Goal: Entertainment & Leisure: Browse casually

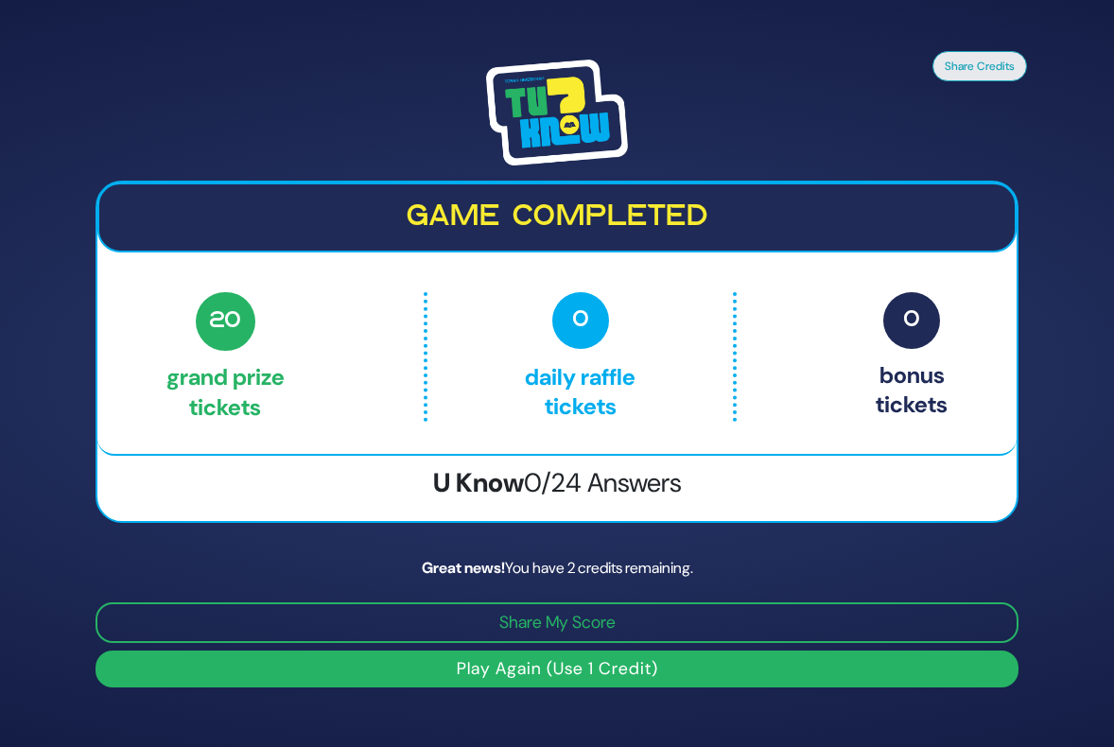
click at [567, 668] on button "Play Again (Use 1 Credit)" at bounding box center [557, 669] width 923 height 37
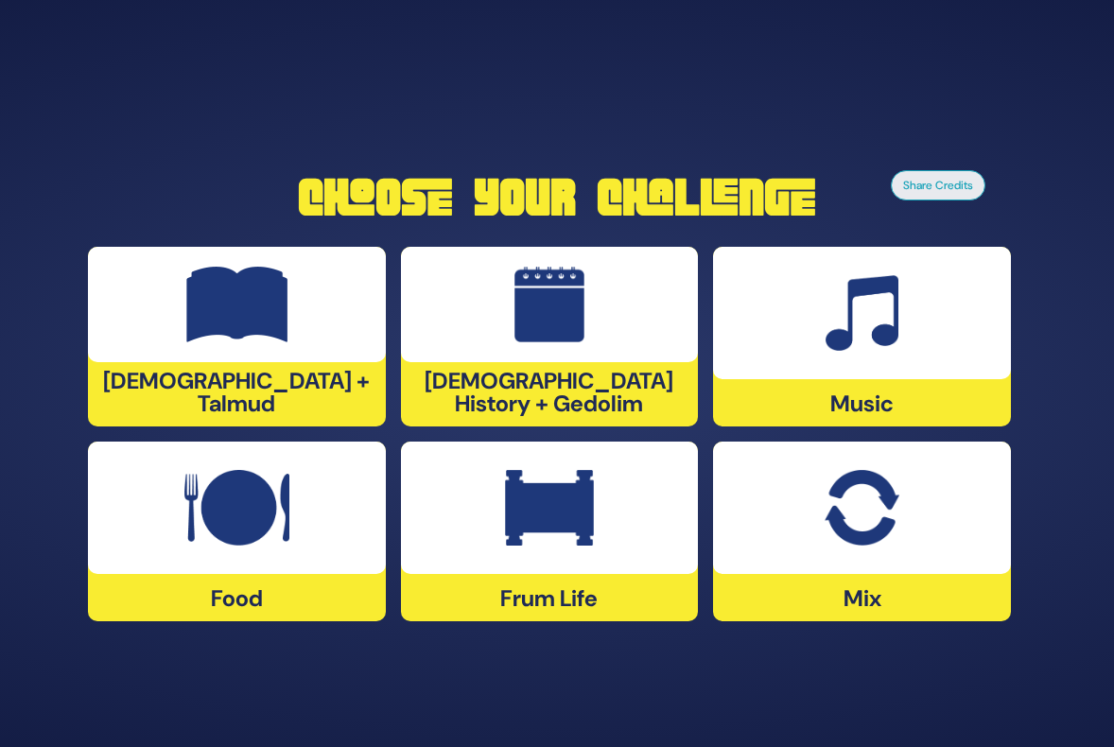
click at [879, 522] on img at bounding box center [862, 508] width 74 height 76
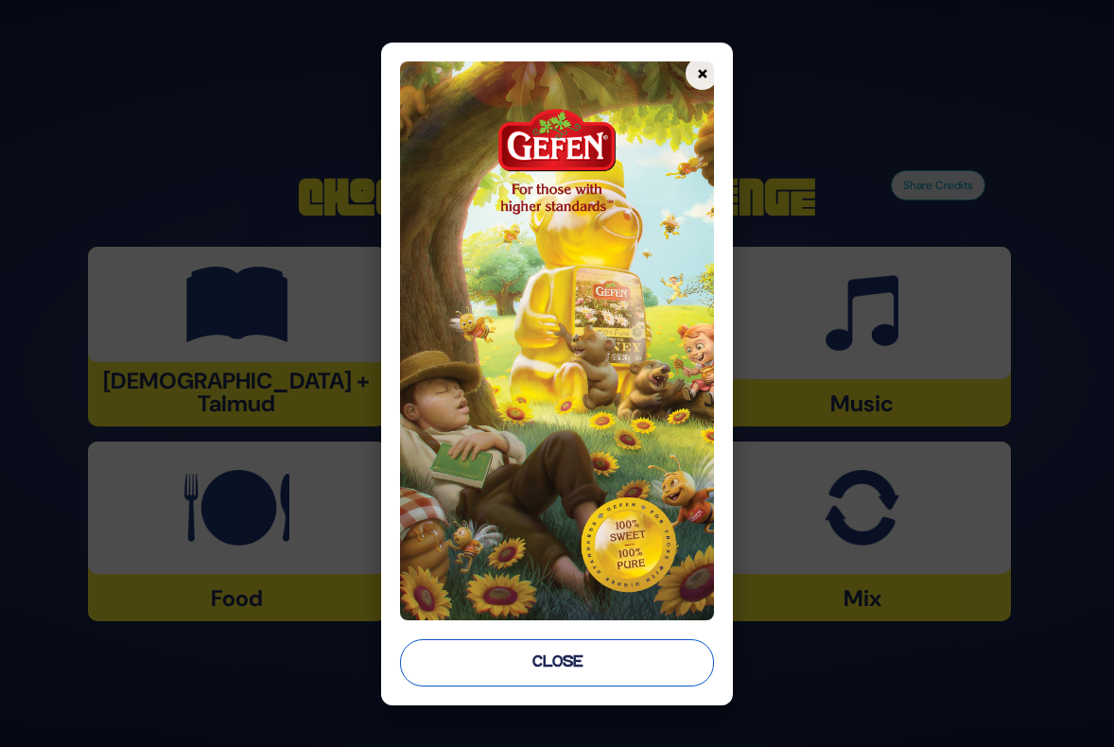
click at [512, 671] on button "Close" at bounding box center [557, 662] width 314 height 47
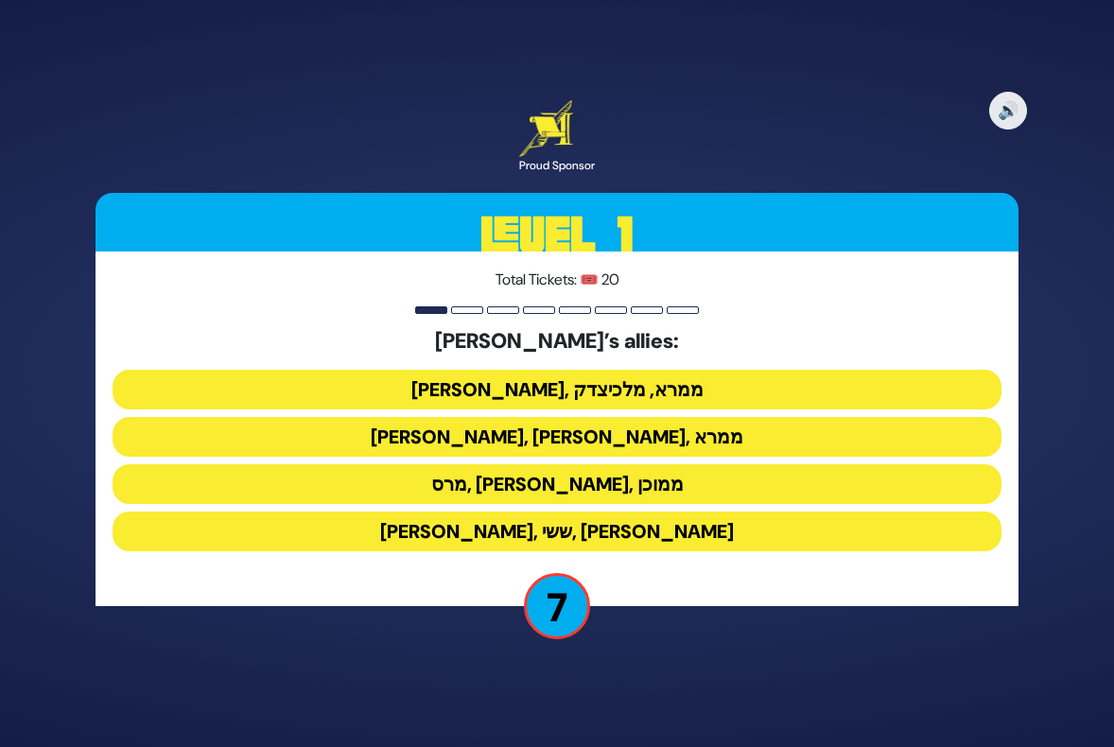
click at [561, 428] on button "[PERSON_NAME], [PERSON_NAME], ממרא" at bounding box center [557, 437] width 889 height 40
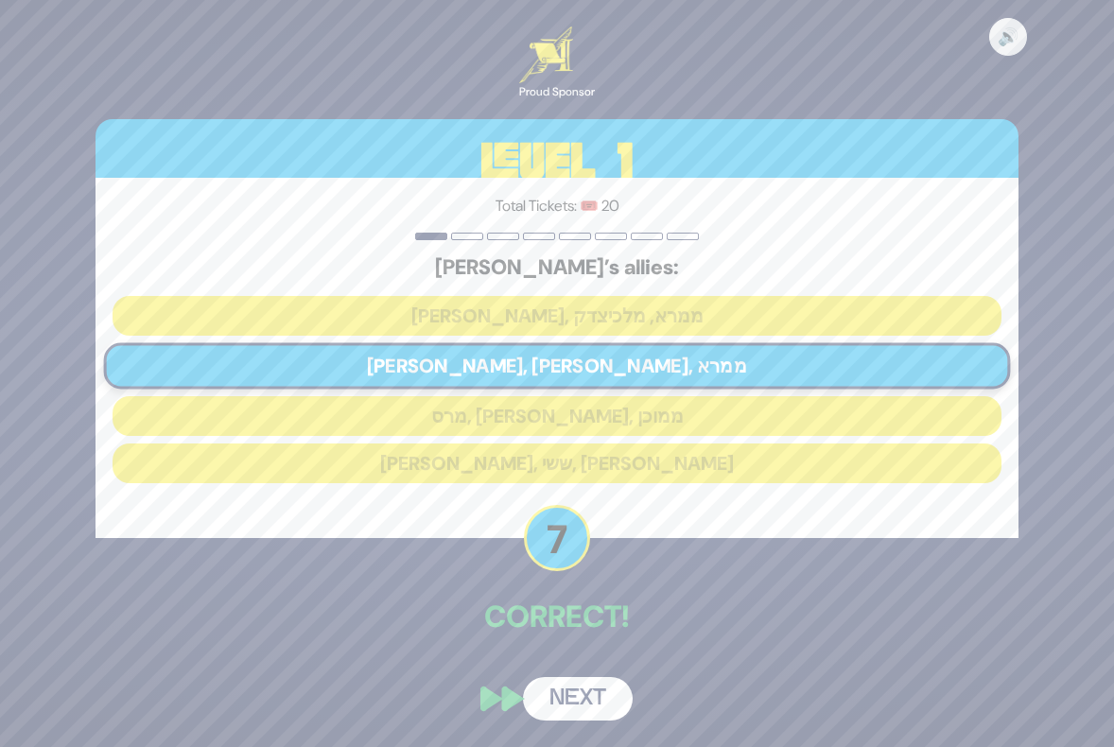
click at [568, 694] on button "Next" at bounding box center [578, 699] width 110 height 44
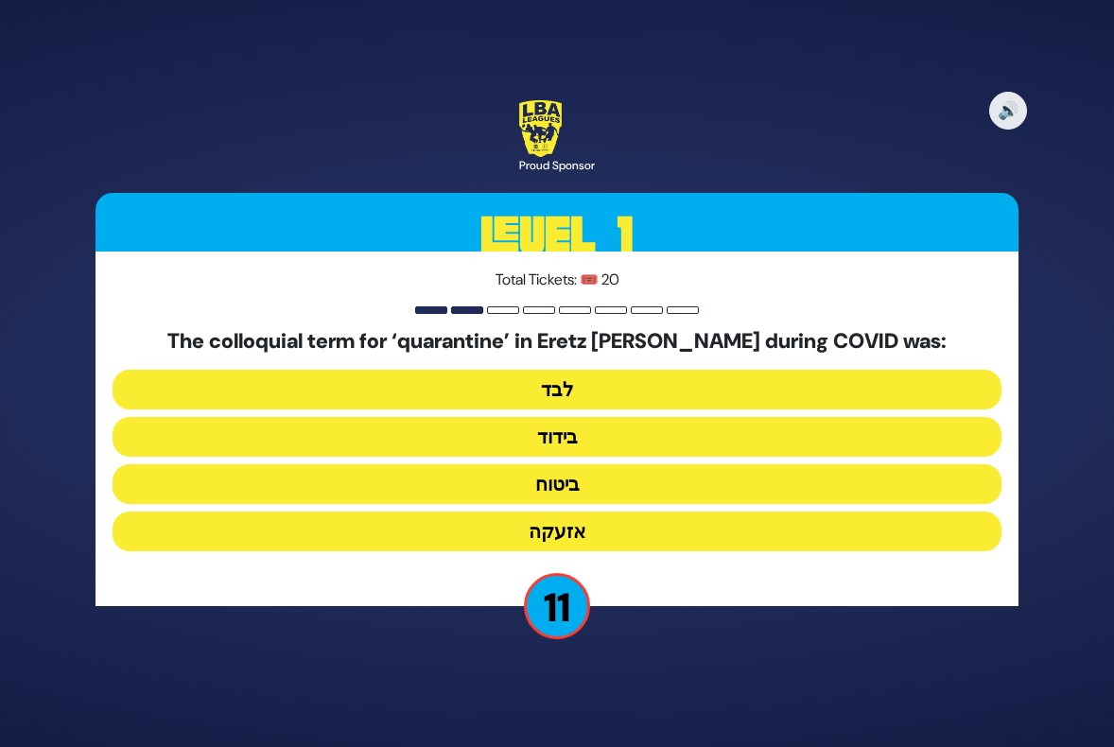
click at [592, 428] on button "בידוד" at bounding box center [557, 437] width 889 height 40
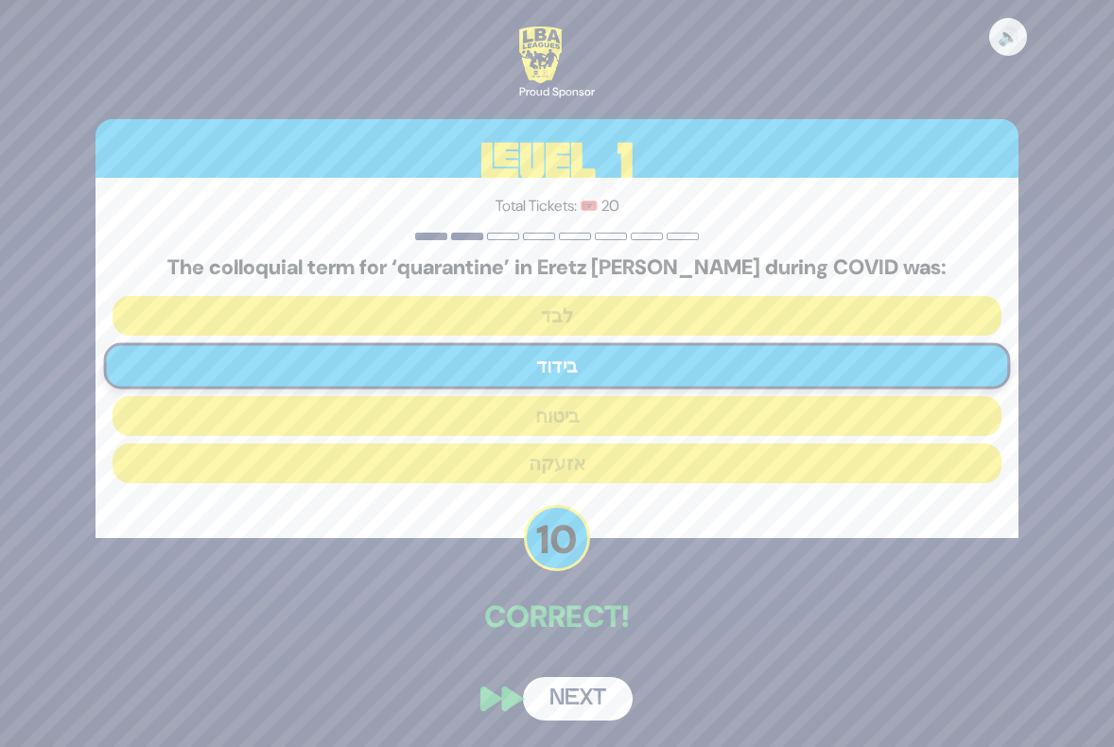
click at [576, 708] on button "Next" at bounding box center [578, 699] width 110 height 44
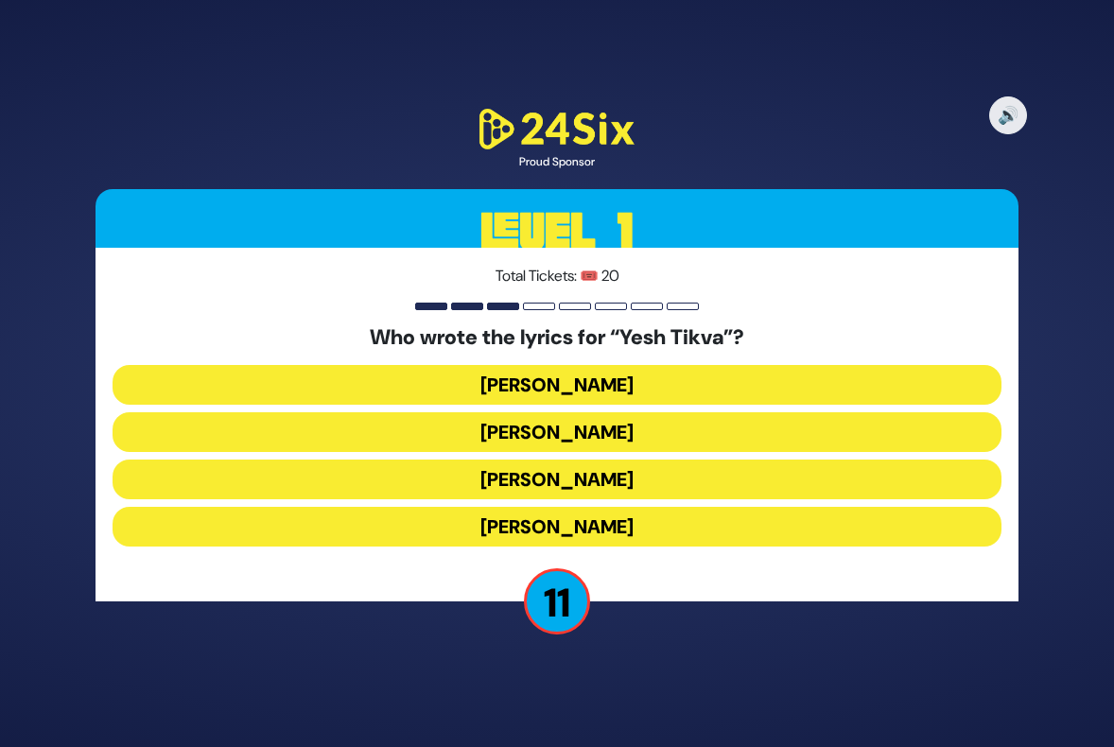
click at [547, 426] on button "[PERSON_NAME]" at bounding box center [557, 432] width 889 height 40
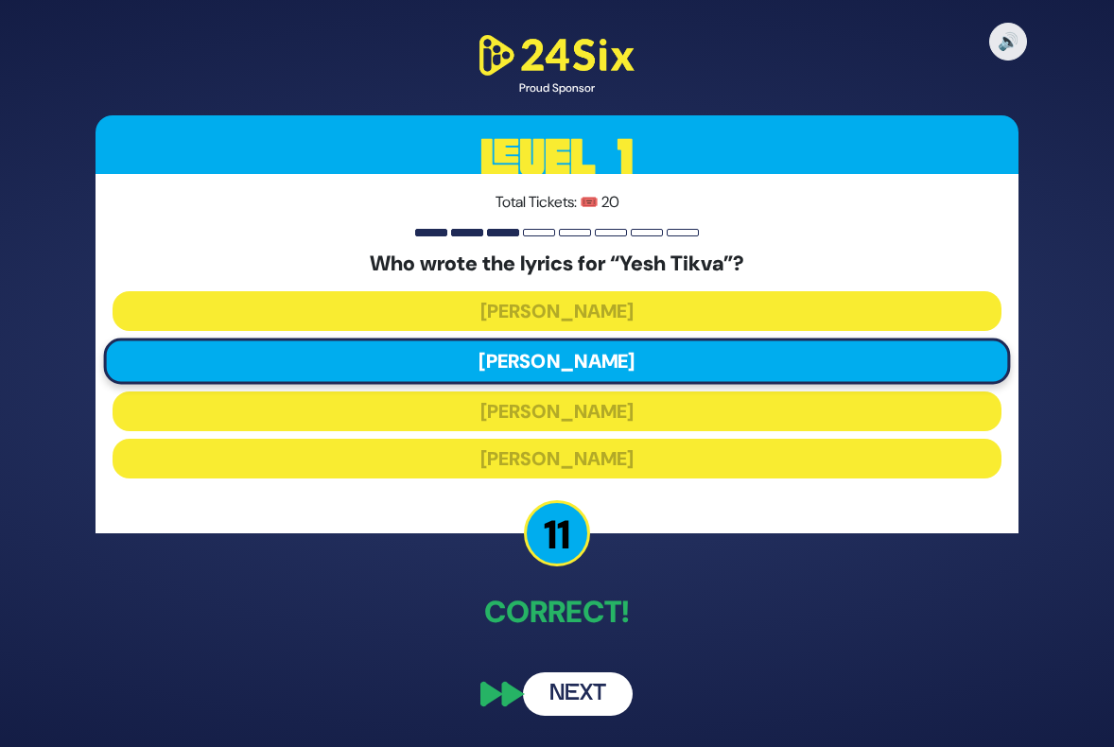
click at [593, 686] on button "Next" at bounding box center [578, 694] width 110 height 44
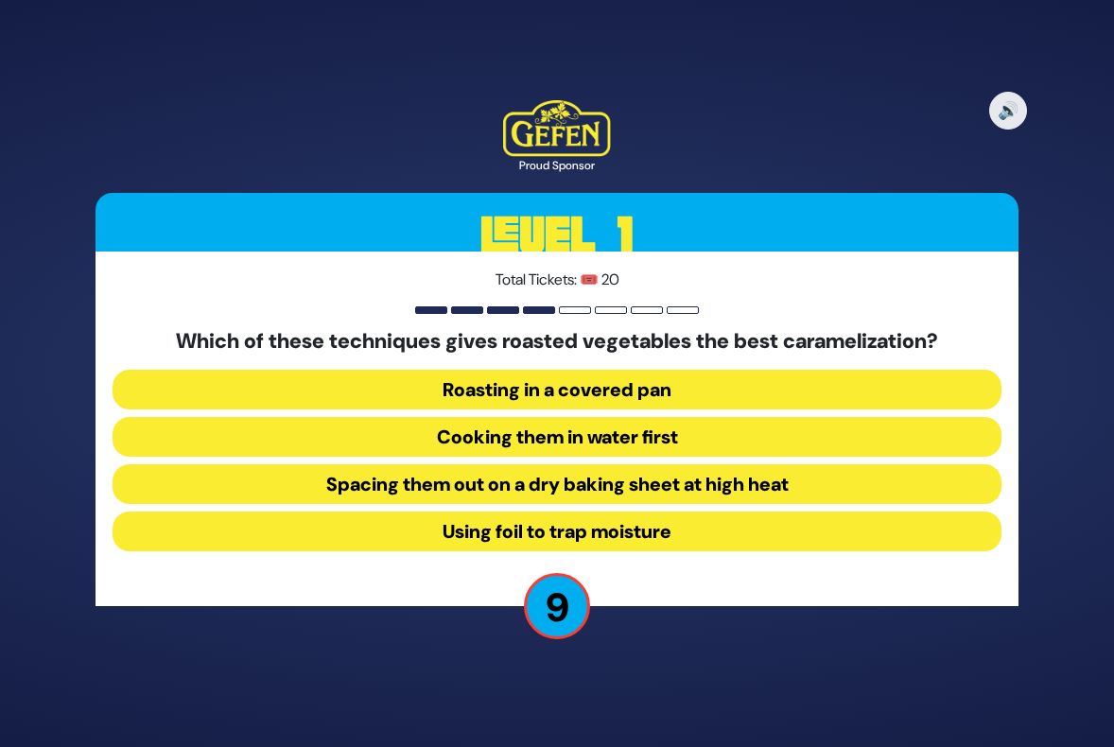
click at [637, 471] on button "Spacing them out on a dry baking sheet at high heat" at bounding box center [557, 484] width 889 height 40
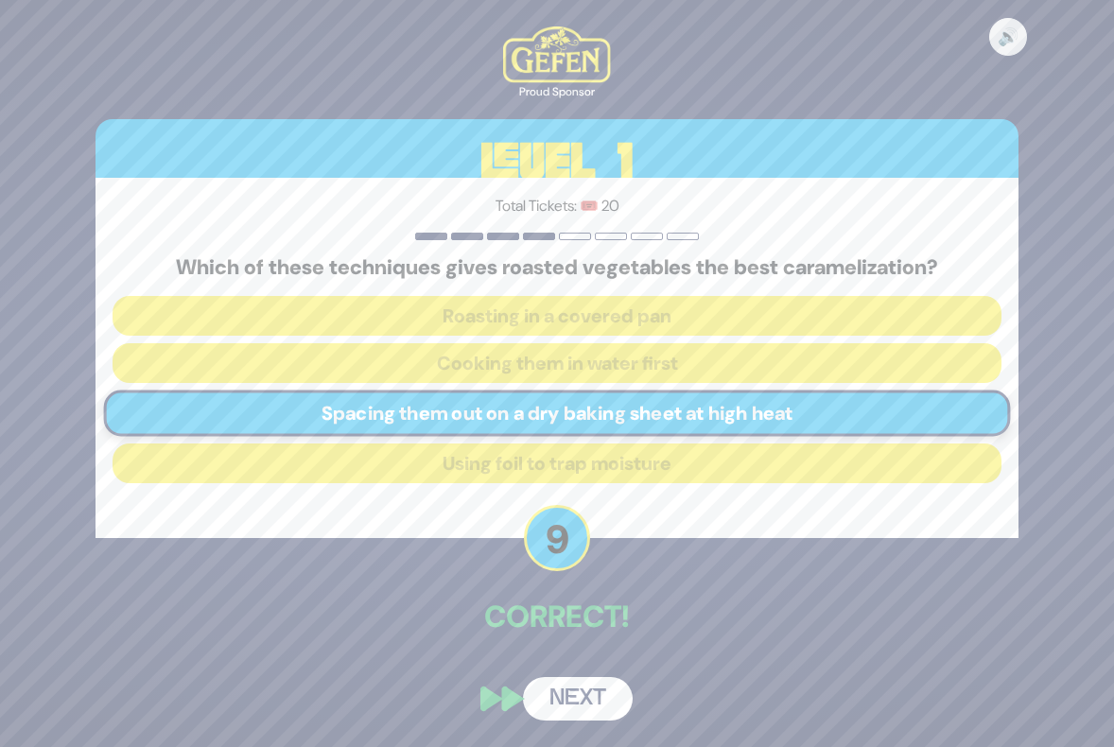
click at [572, 695] on button "Next" at bounding box center [578, 699] width 110 height 44
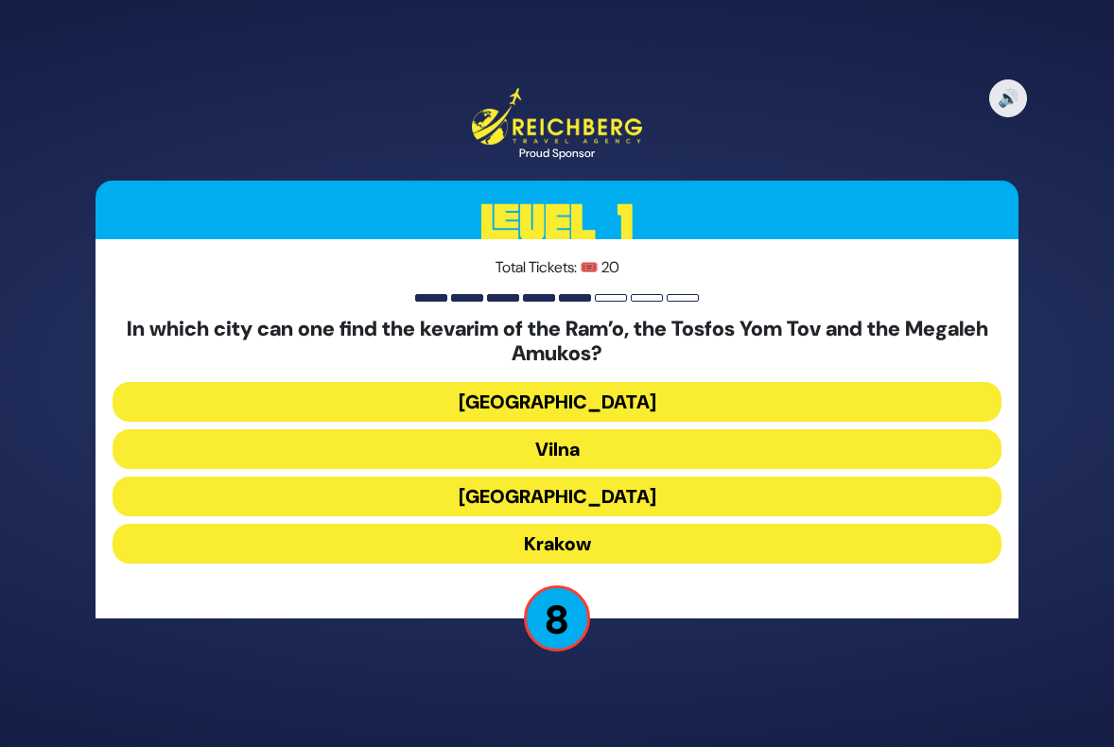
click at [568, 443] on button "Vilna" at bounding box center [557, 449] width 889 height 40
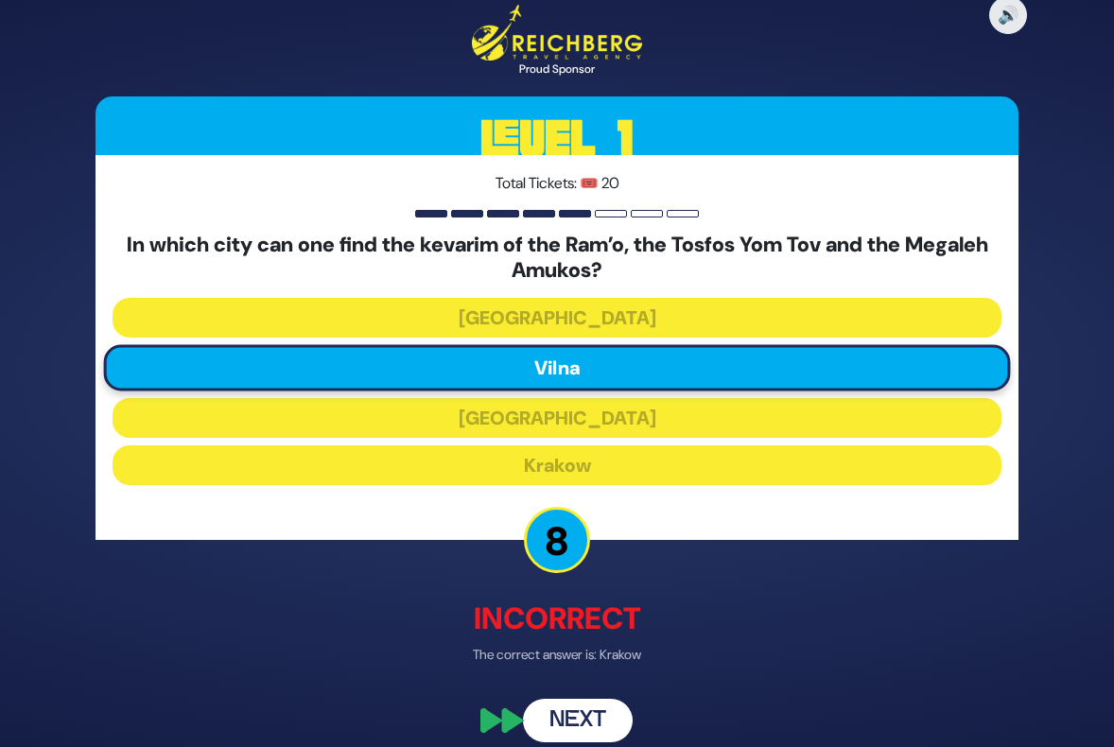
click at [580, 728] on button "Next" at bounding box center [578, 721] width 110 height 44
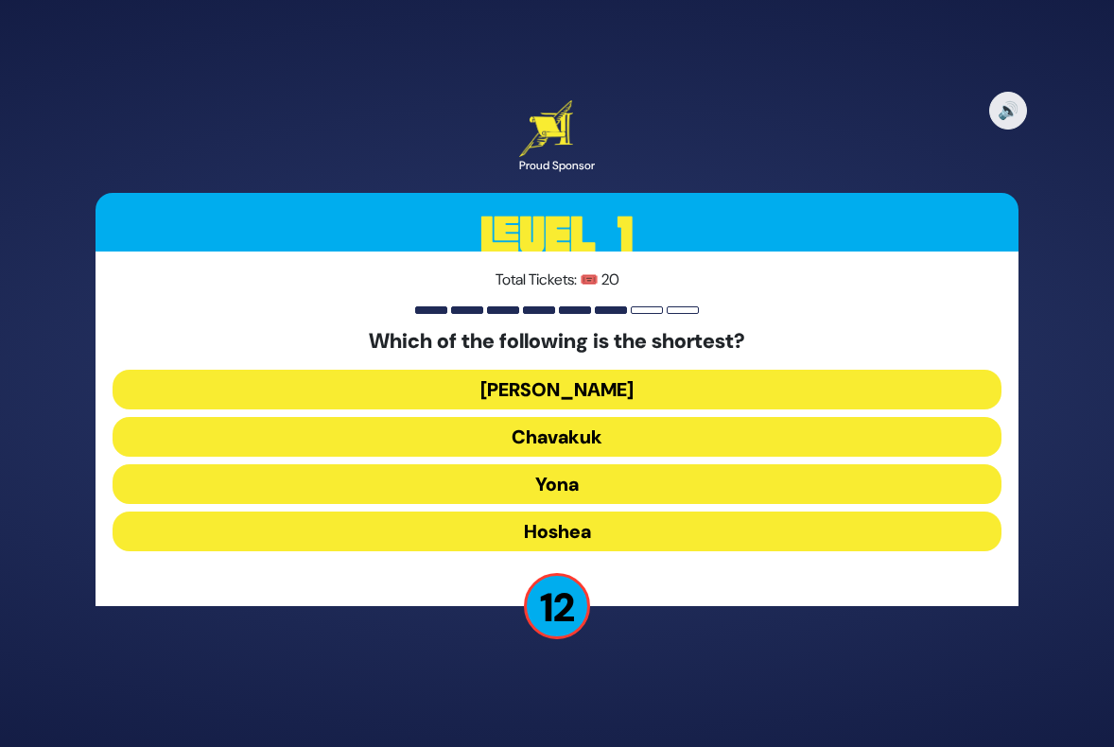
click at [580, 381] on button "[PERSON_NAME]" at bounding box center [557, 390] width 889 height 40
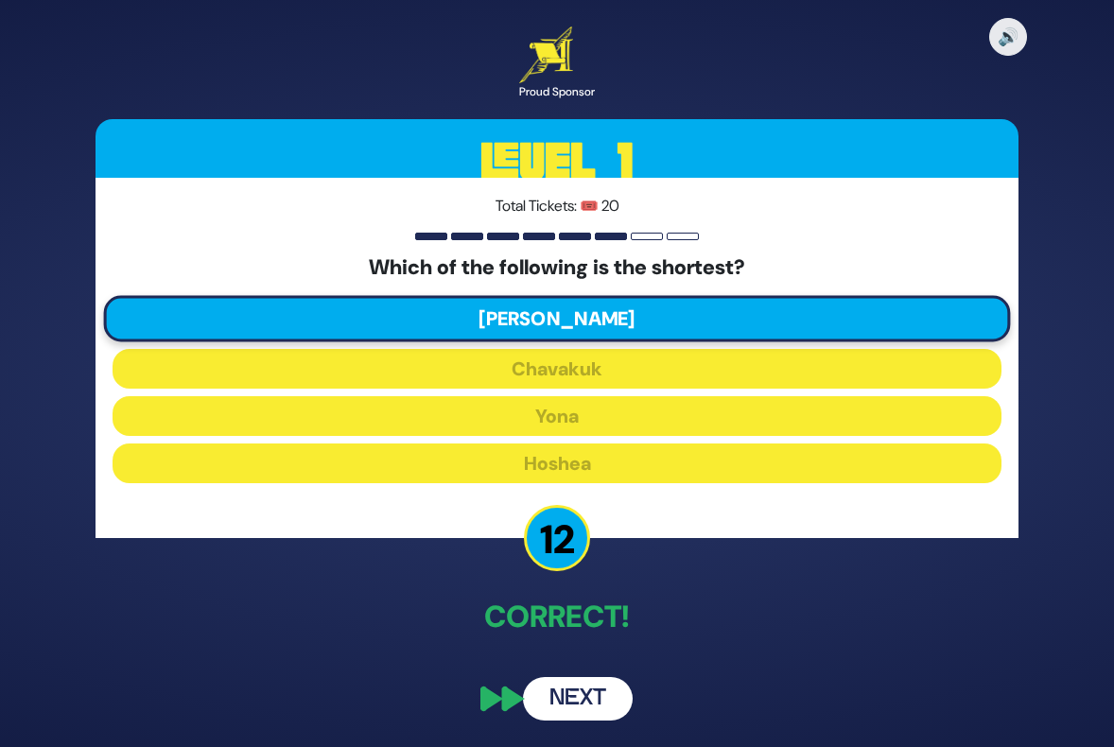
click at [576, 701] on button "Next" at bounding box center [578, 699] width 110 height 44
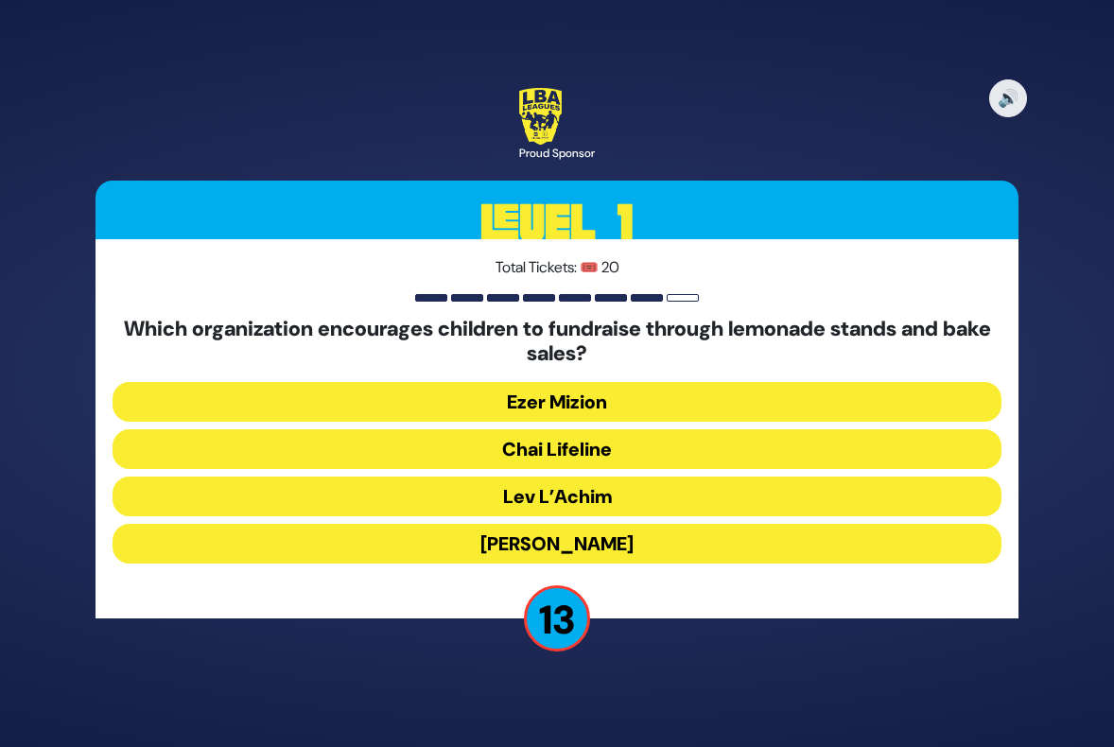
click at [585, 450] on button "Chai Lifeline" at bounding box center [557, 449] width 889 height 40
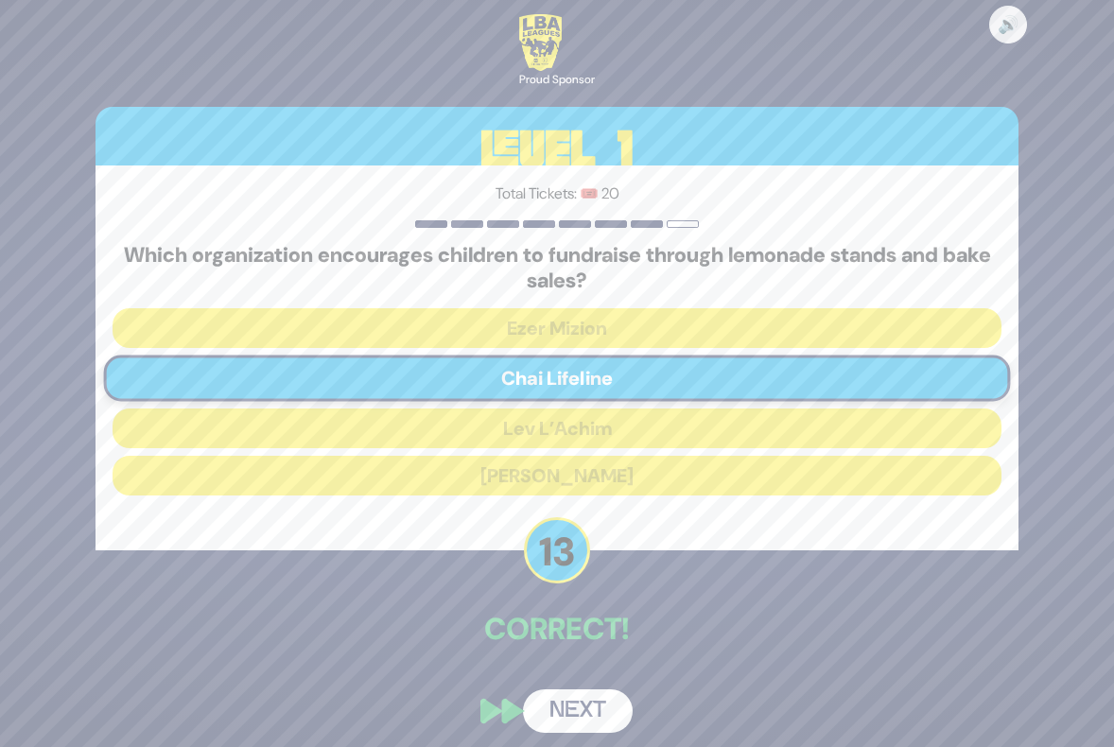
click at [596, 706] on button "Next" at bounding box center [578, 712] width 110 height 44
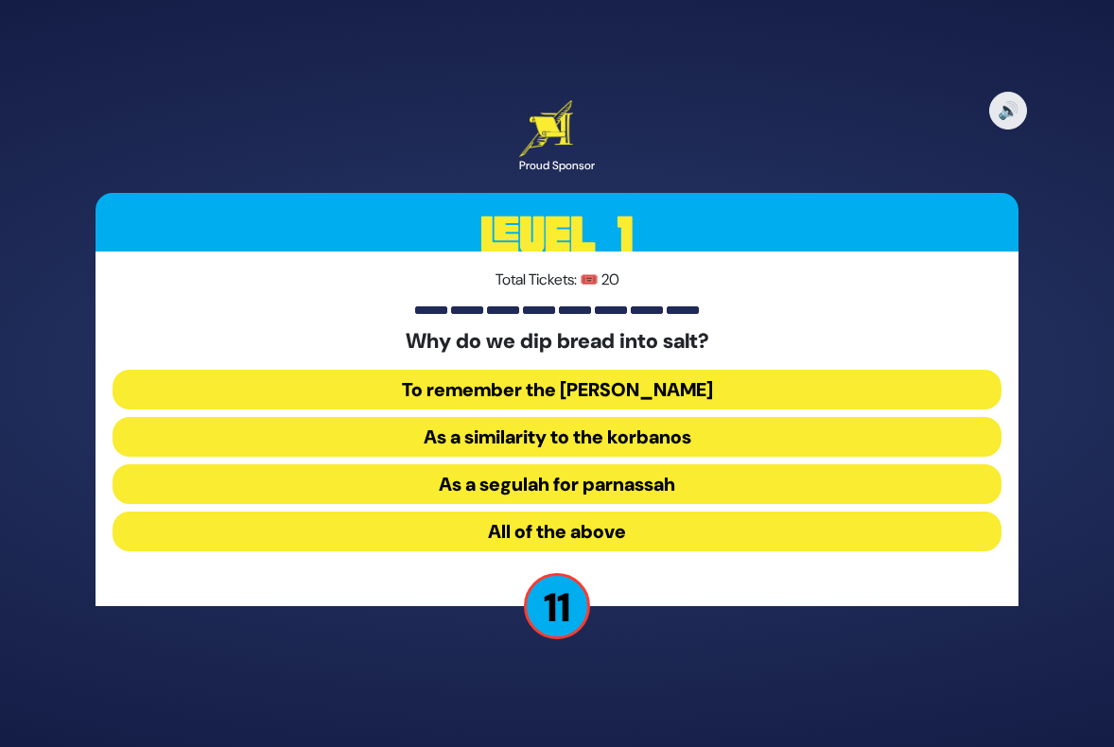
click at [561, 521] on button "All of the above" at bounding box center [557, 532] width 889 height 40
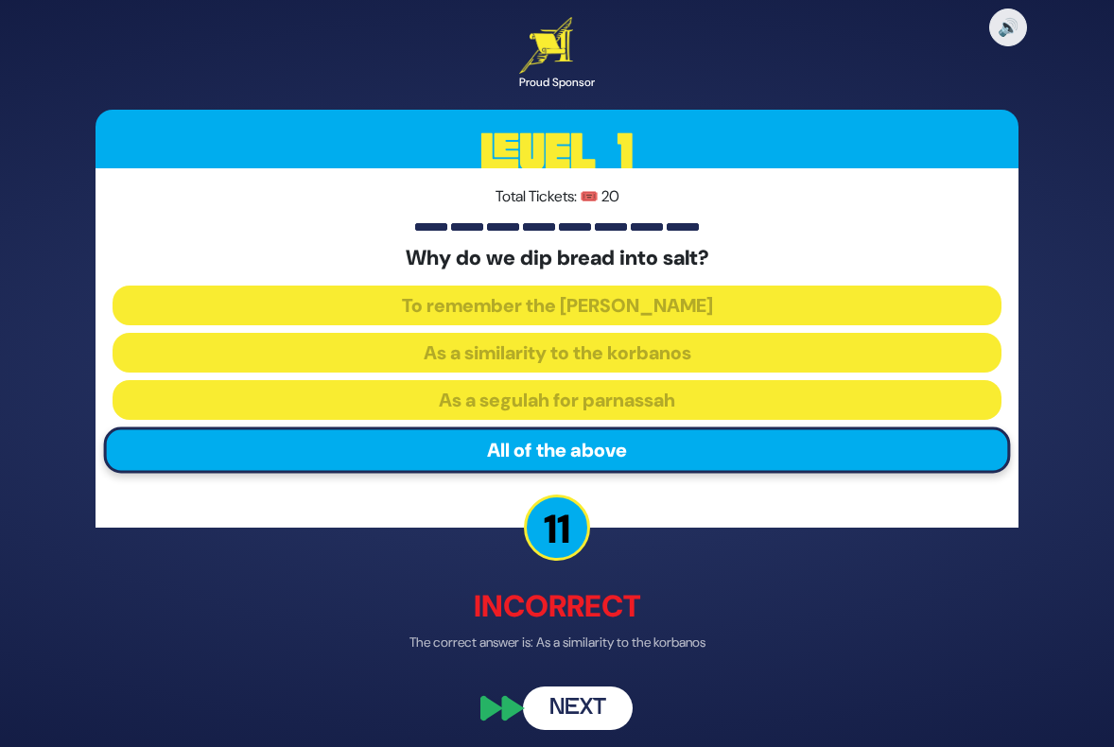
click at [597, 707] on button "Next" at bounding box center [578, 709] width 110 height 44
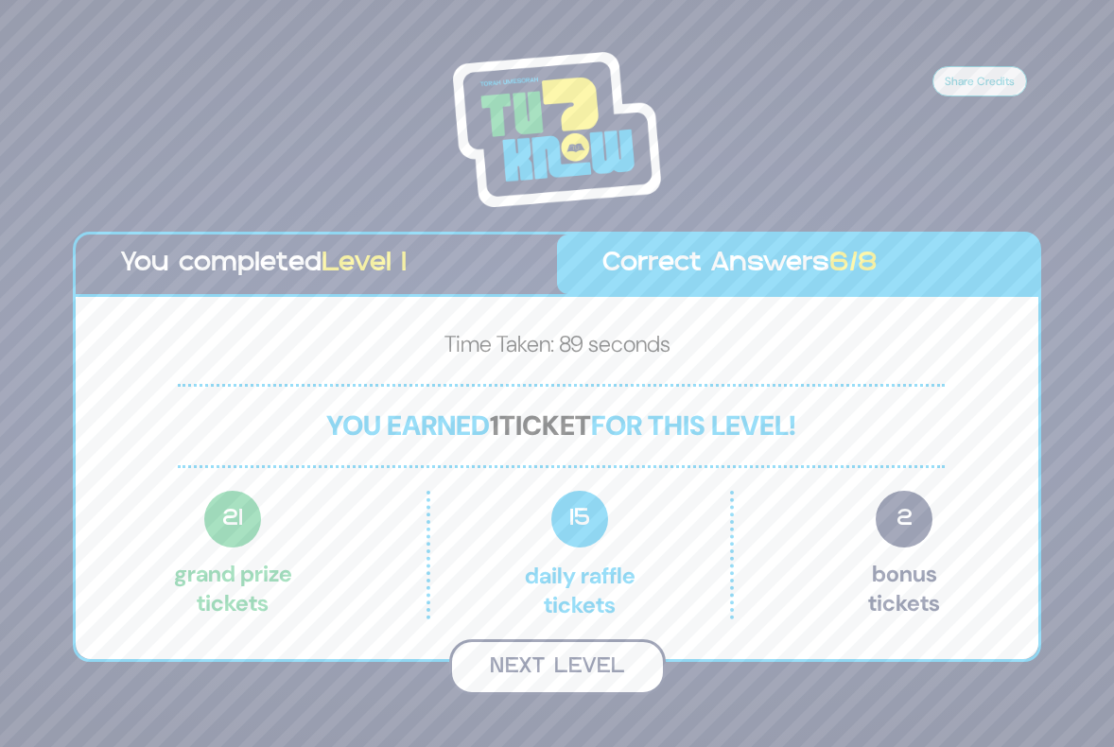
click at [571, 677] on button "Next Level" at bounding box center [557, 667] width 217 height 56
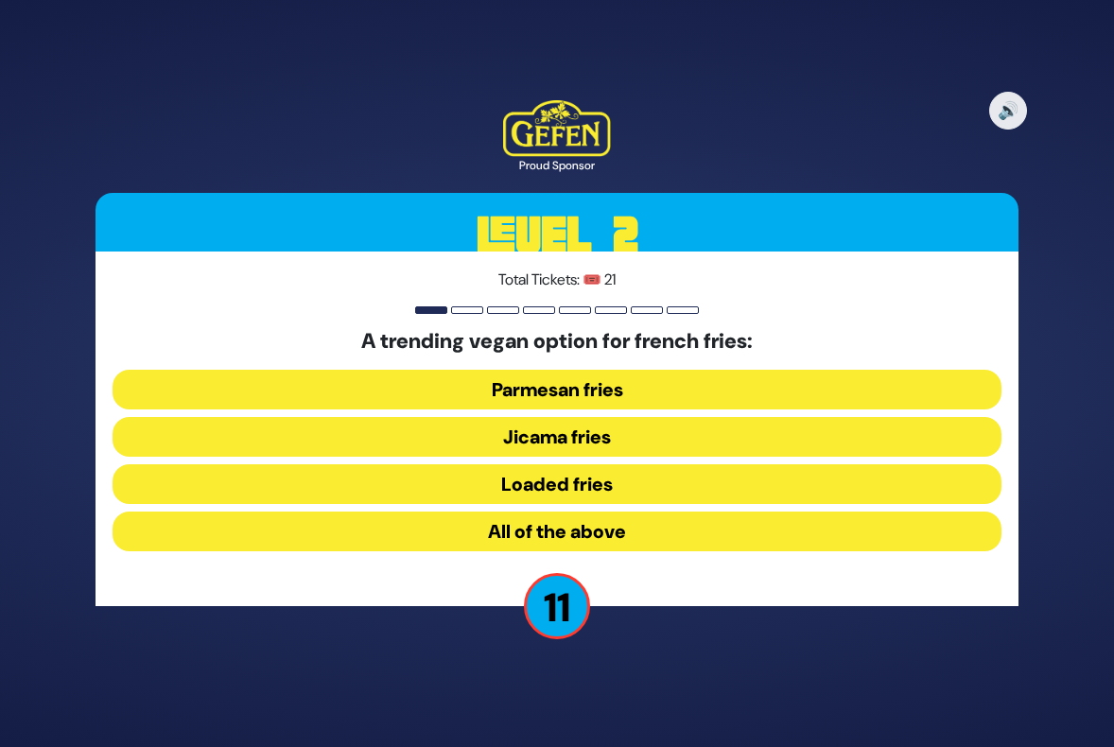
click at [544, 447] on button "Jicama fries" at bounding box center [557, 437] width 889 height 40
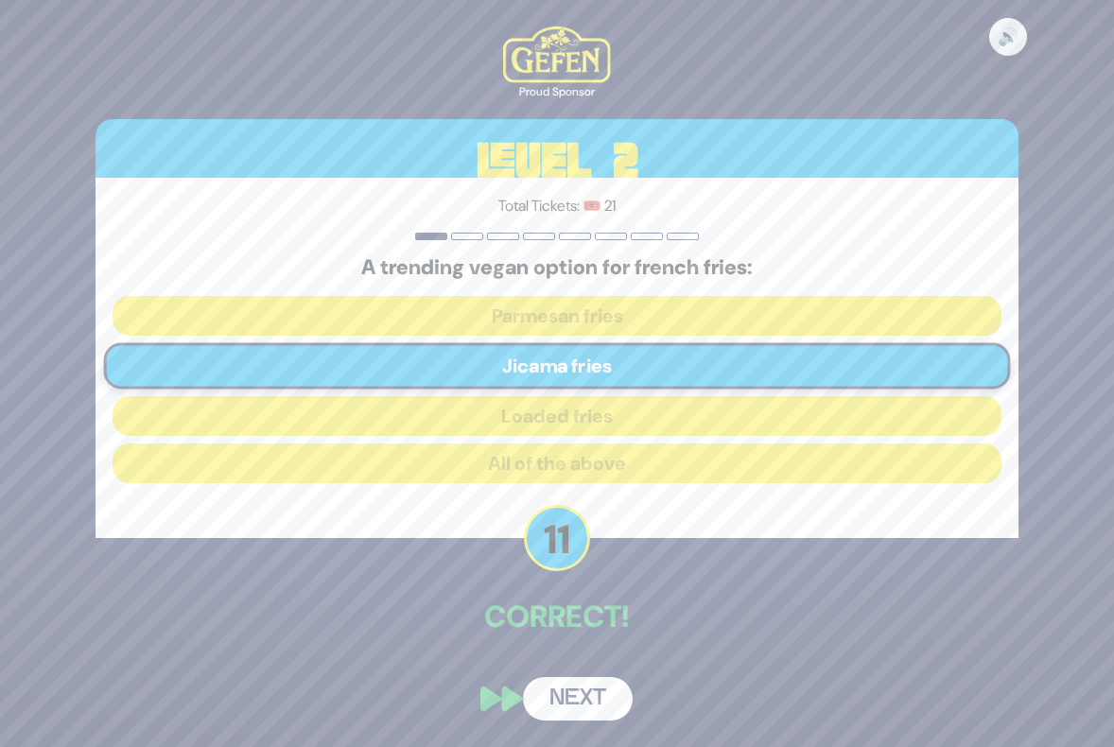
click at [587, 697] on button "Next" at bounding box center [578, 699] width 110 height 44
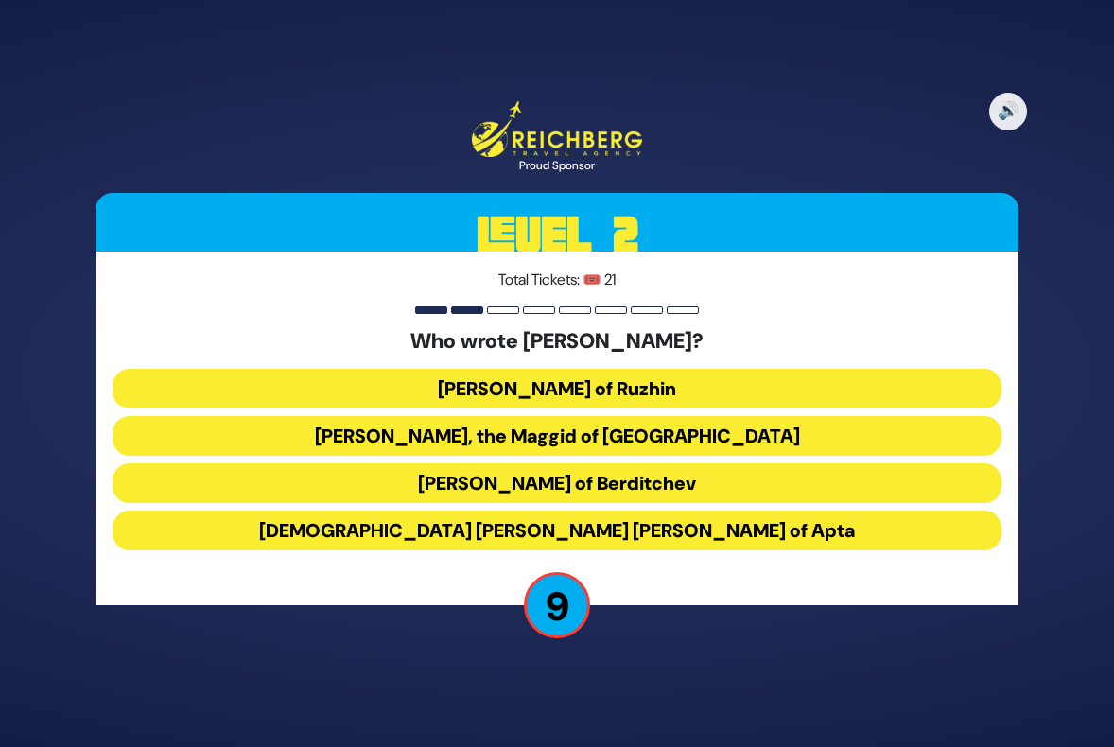
click at [572, 528] on button "[DEMOGRAPHIC_DATA] [PERSON_NAME] [PERSON_NAME] of Apta" at bounding box center [557, 531] width 889 height 40
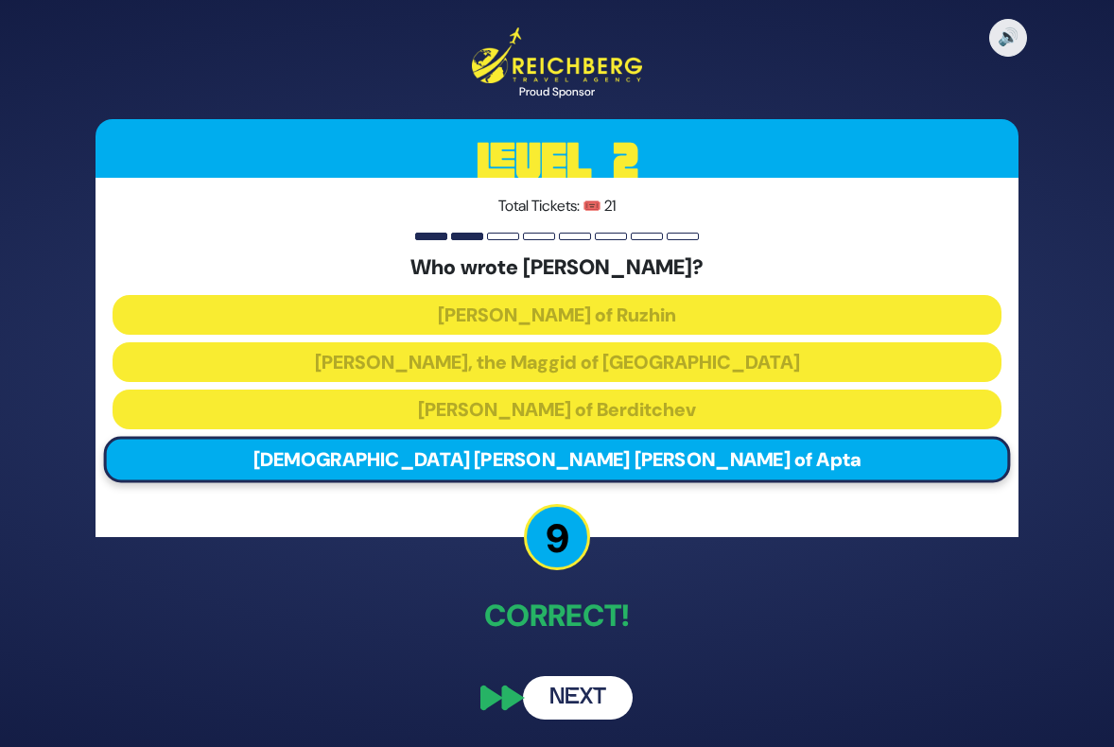
click at [581, 691] on button "Next" at bounding box center [578, 698] width 110 height 44
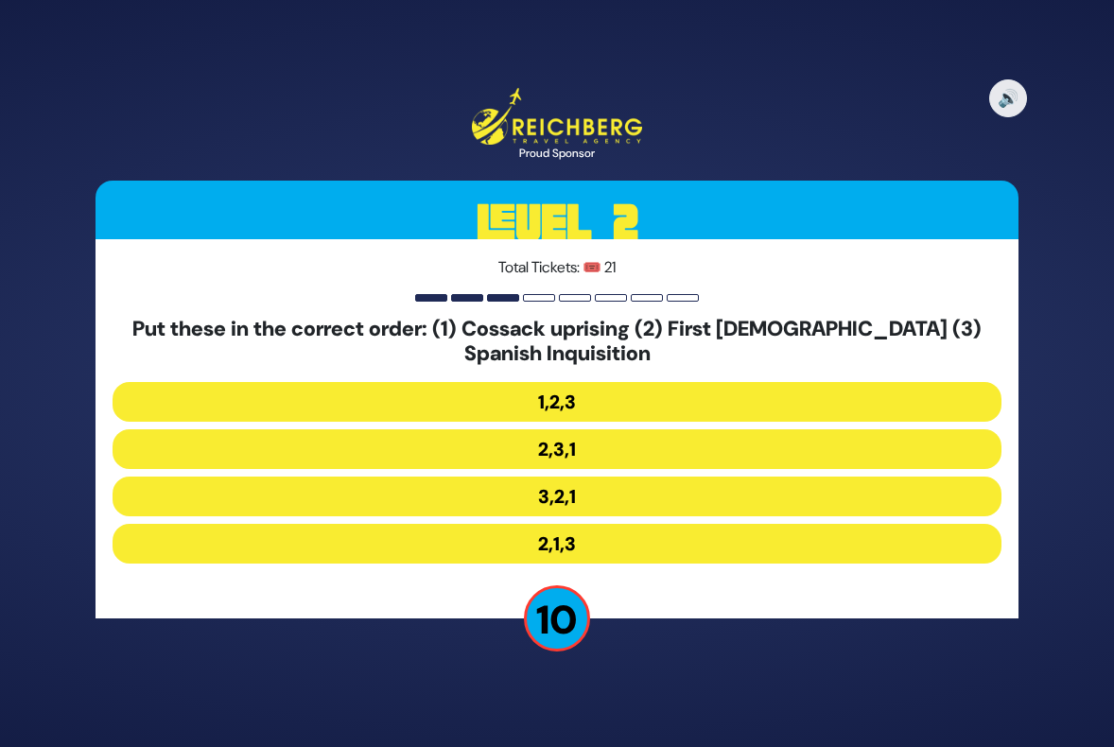
click at [542, 405] on button "1,2,3" at bounding box center [557, 402] width 889 height 40
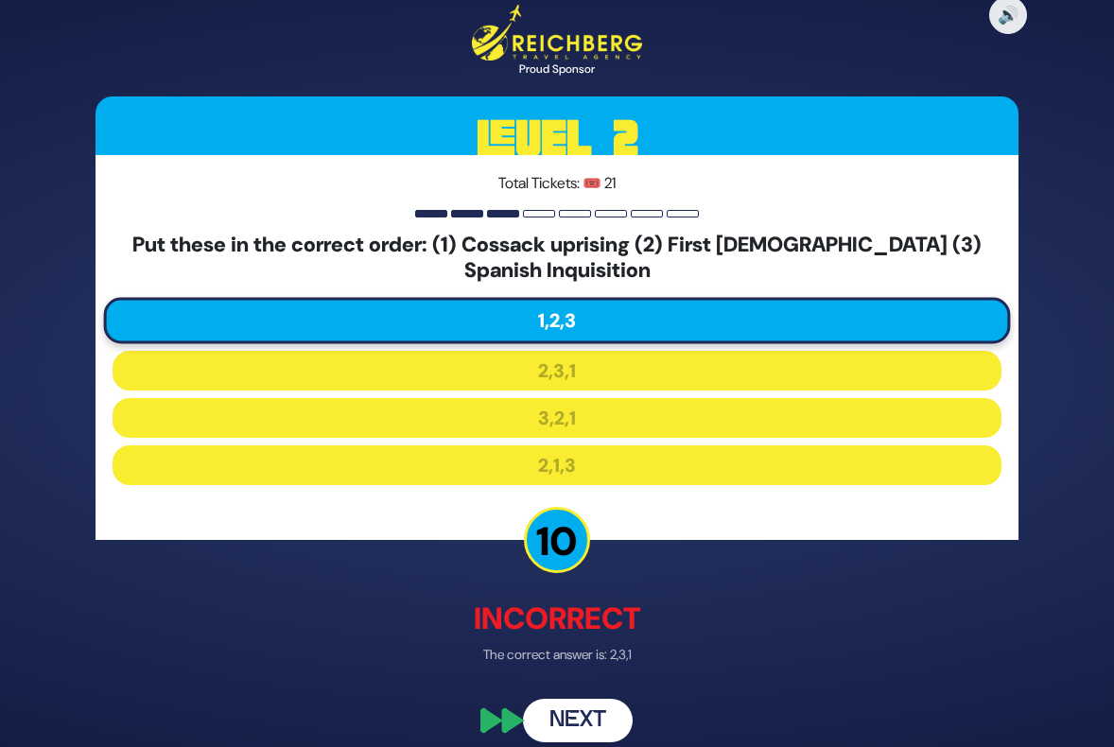
click at [586, 714] on button "Next" at bounding box center [578, 721] width 110 height 44
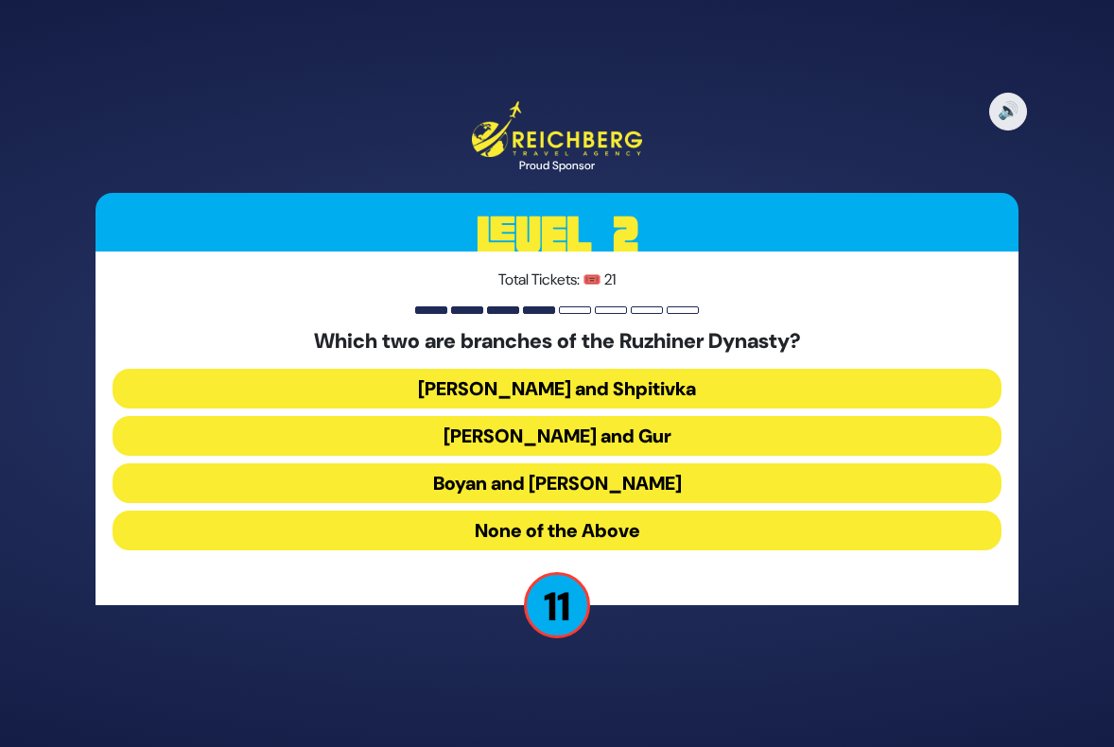
click at [536, 479] on button "Boyan and [PERSON_NAME]" at bounding box center [557, 483] width 889 height 40
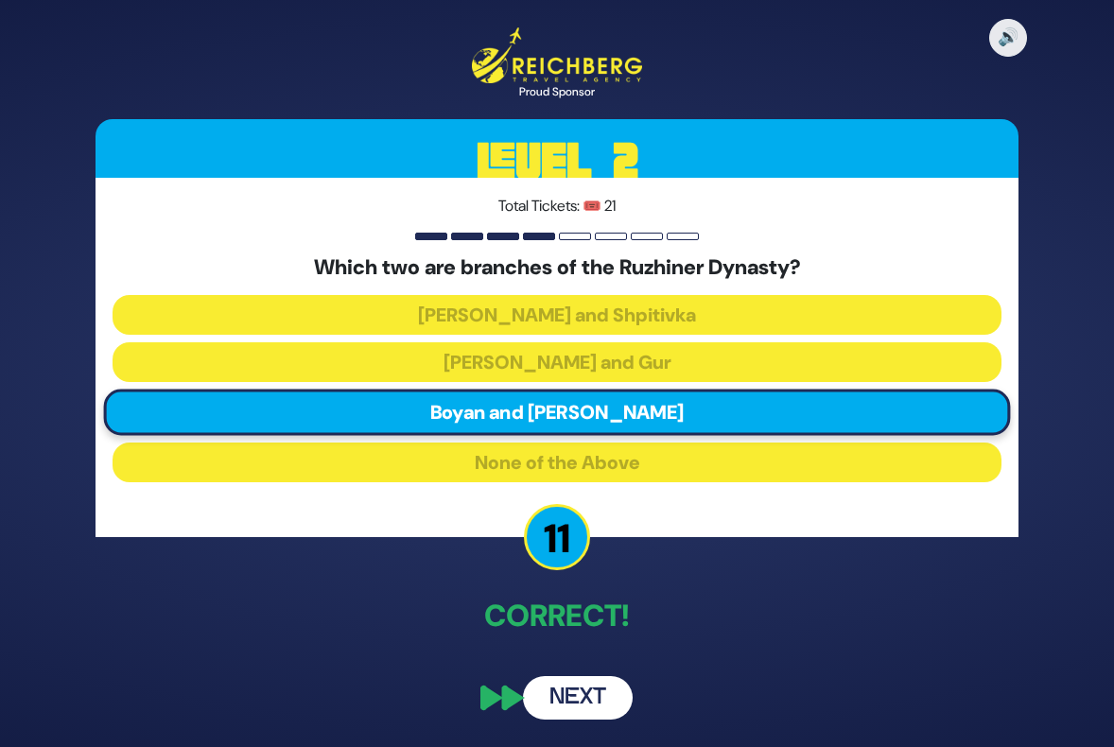
click at [598, 698] on button "Next" at bounding box center [578, 698] width 110 height 44
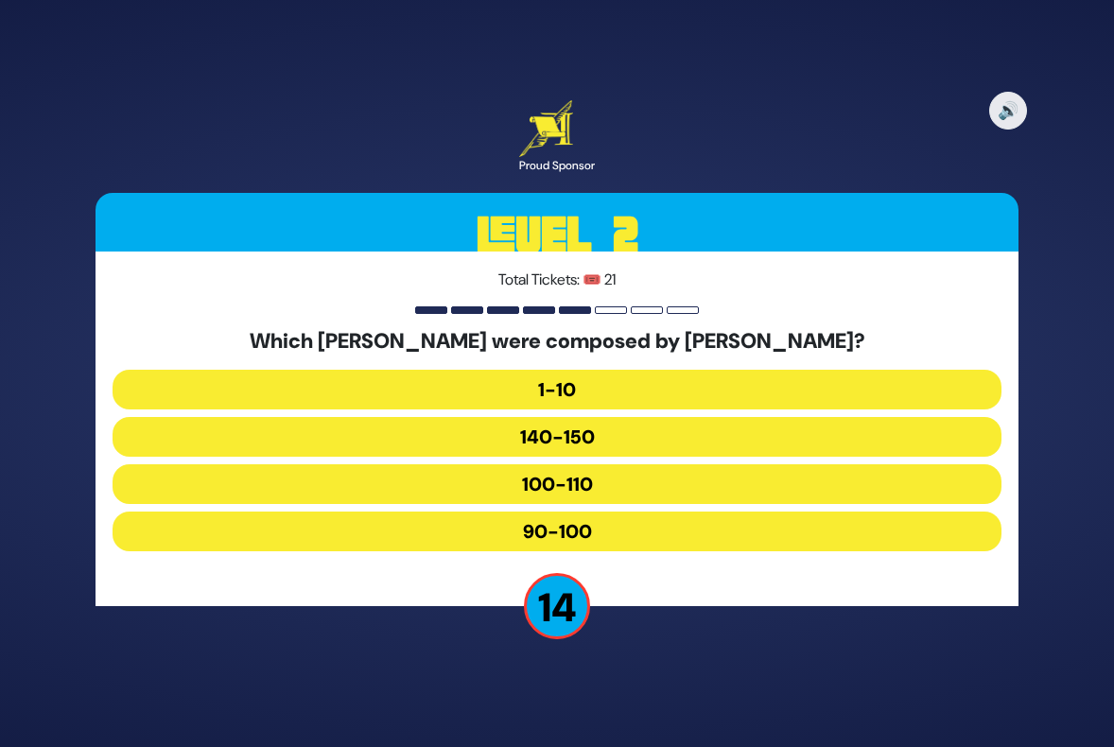
click at [532, 532] on button "90-100" at bounding box center [557, 532] width 889 height 40
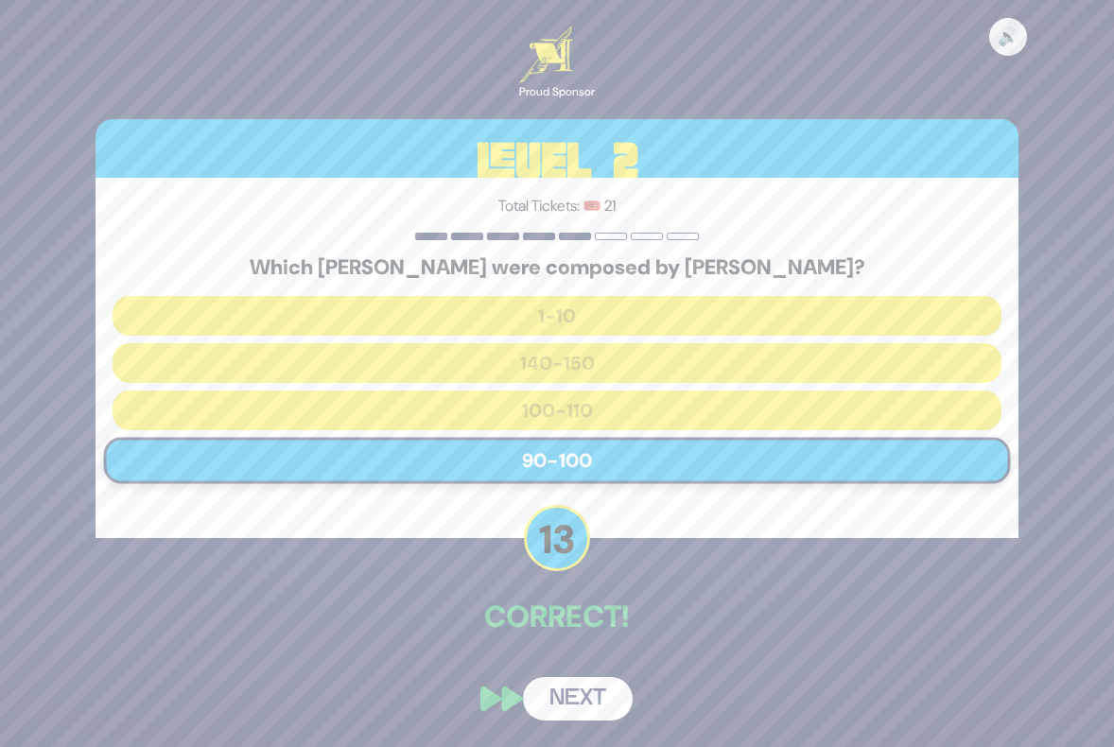
click at [583, 700] on button "Next" at bounding box center [578, 699] width 110 height 44
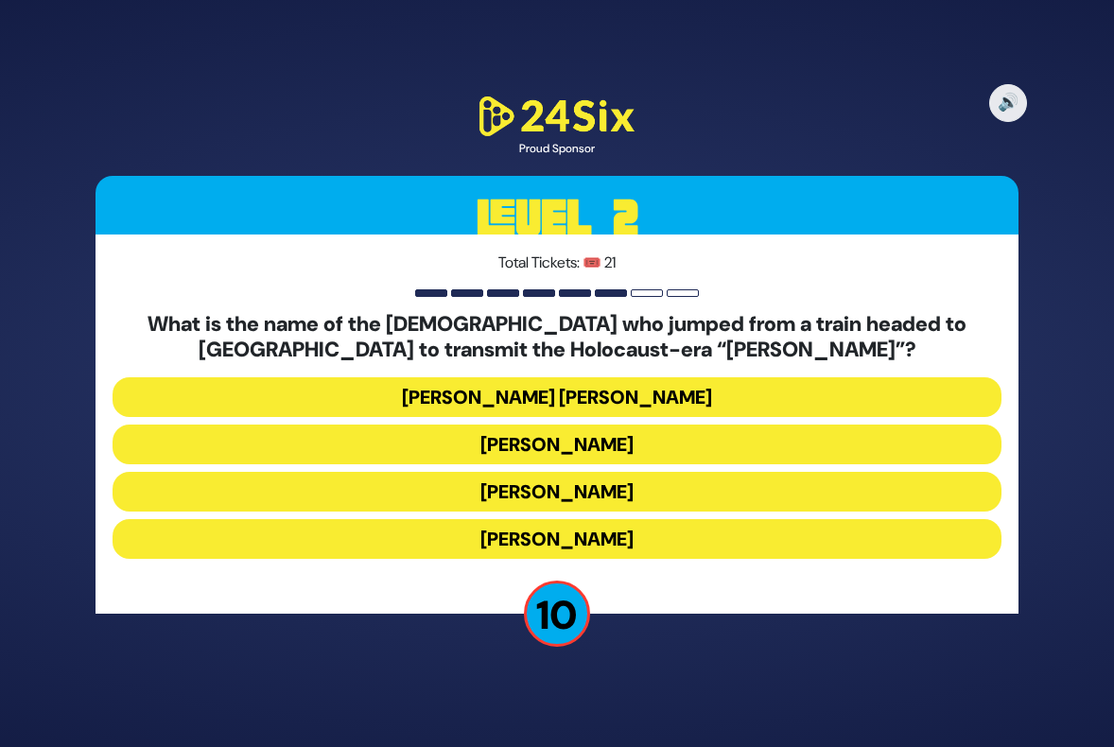
click at [563, 443] on button "[PERSON_NAME]" at bounding box center [557, 445] width 889 height 40
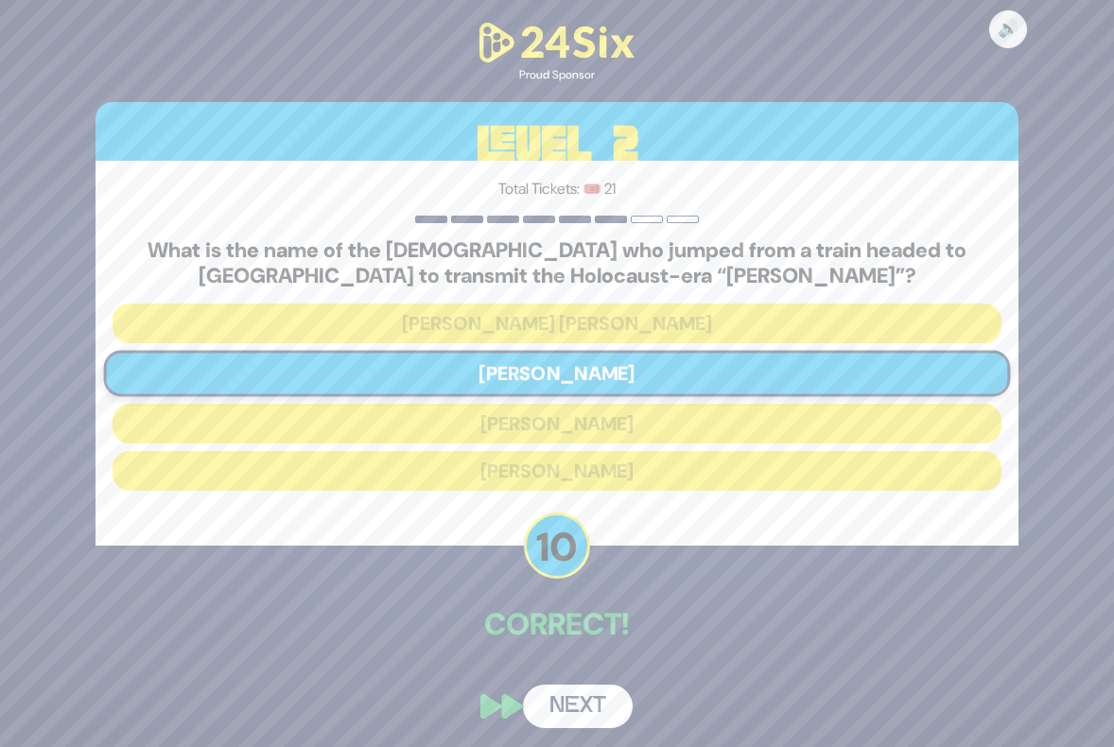
click at [597, 703] on button "Next" at bounding box center [578, 707] width 110 height 44
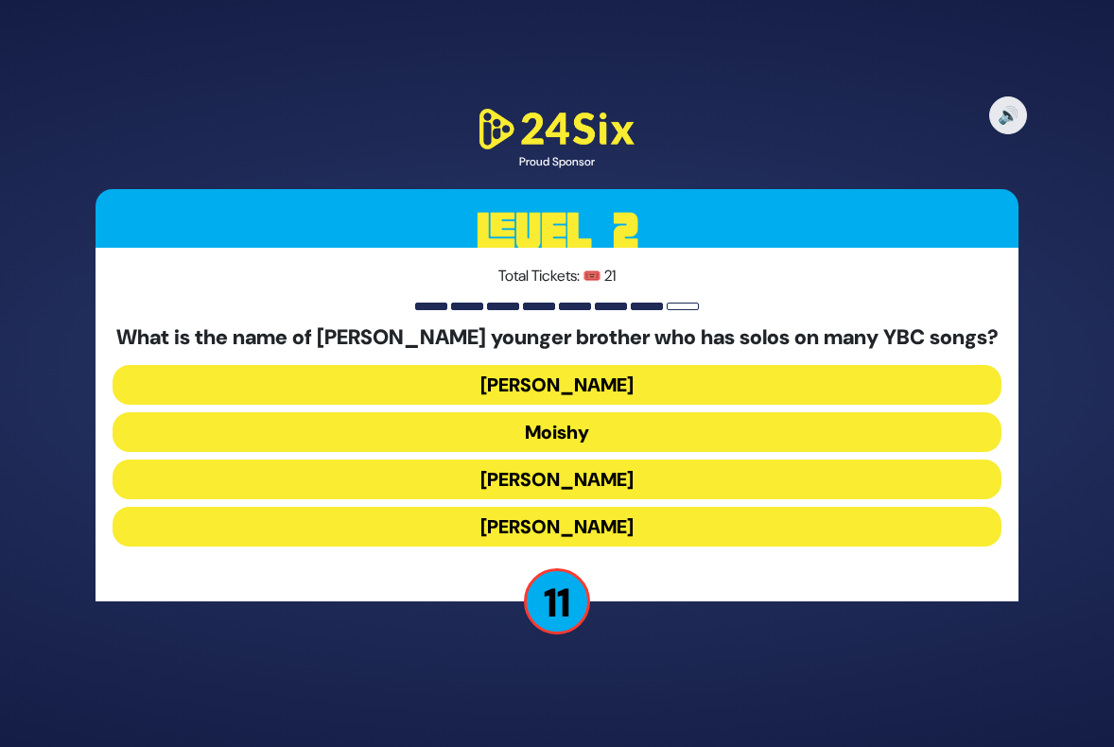
click at [602, 523] on button "[PERSON_NAME]" at bounding box center [557, 527] width 889 height 40
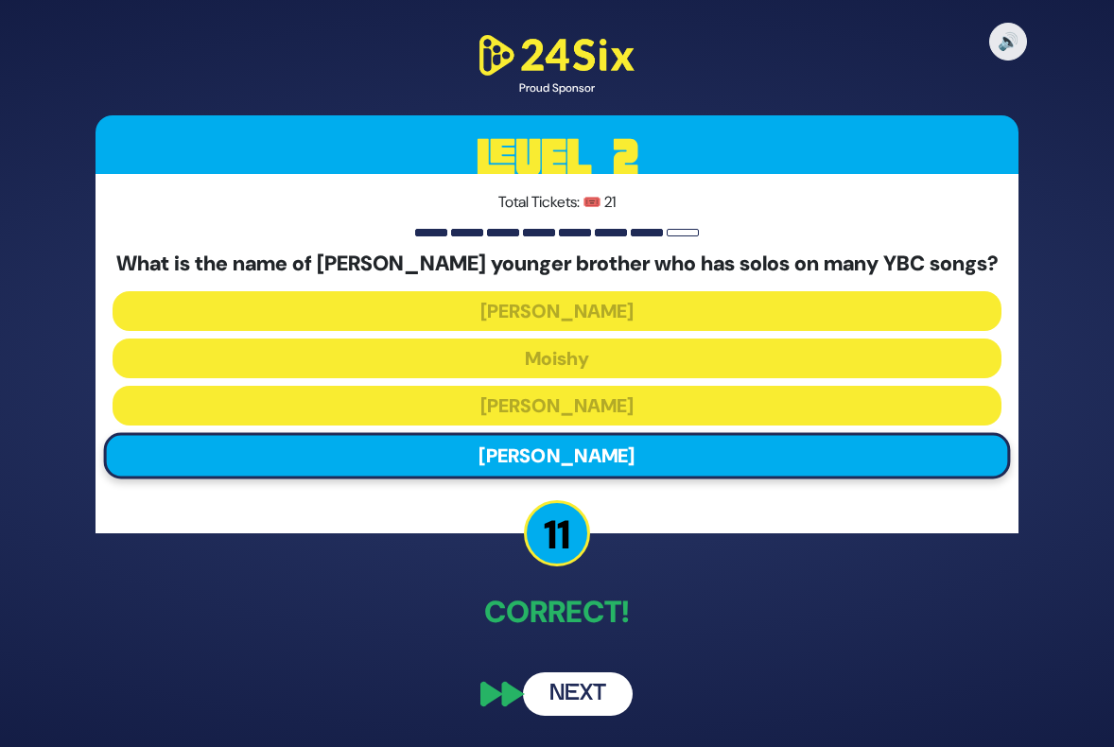
click at [601, 697] on button "Next" at bounding box center [578, 694] width 110 height 44
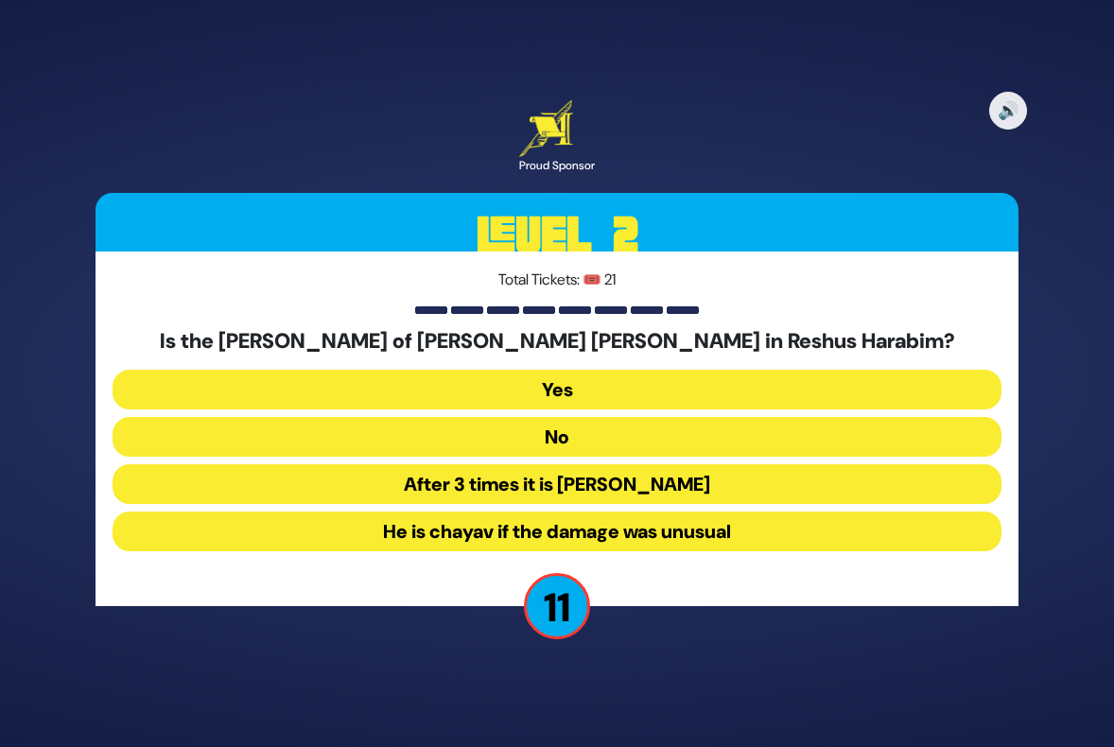
click at [576, 389] on button "Yes" at bounding box center [557, 390] width 889 height 40
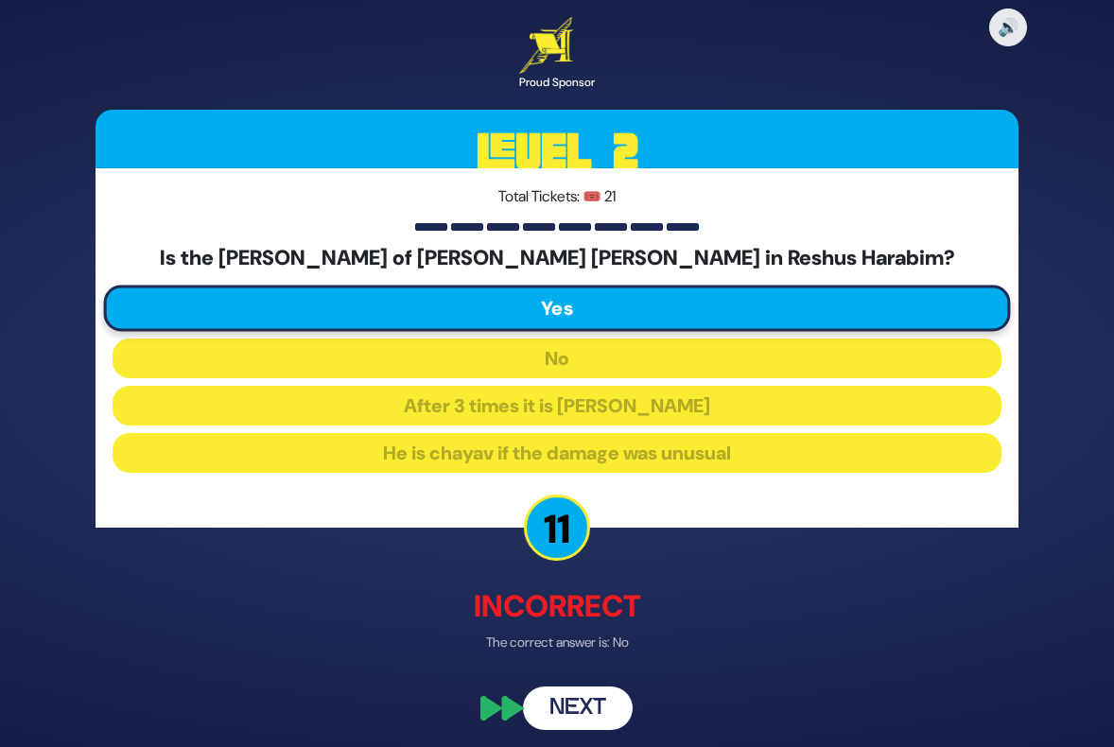
click at [601, 708] on button "Next" at bounding box center [578, 709] width 110 height 44
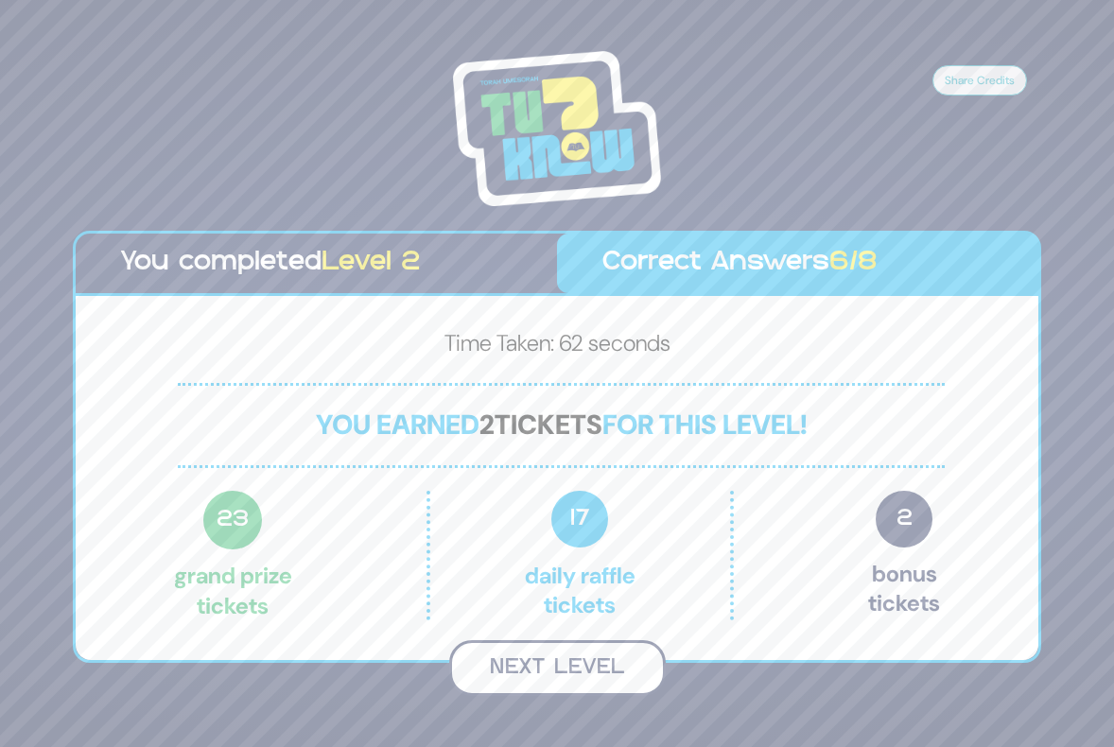
click at [558, 668] on button "Next Level" at bounding box center [557, 668] width 217 height 56
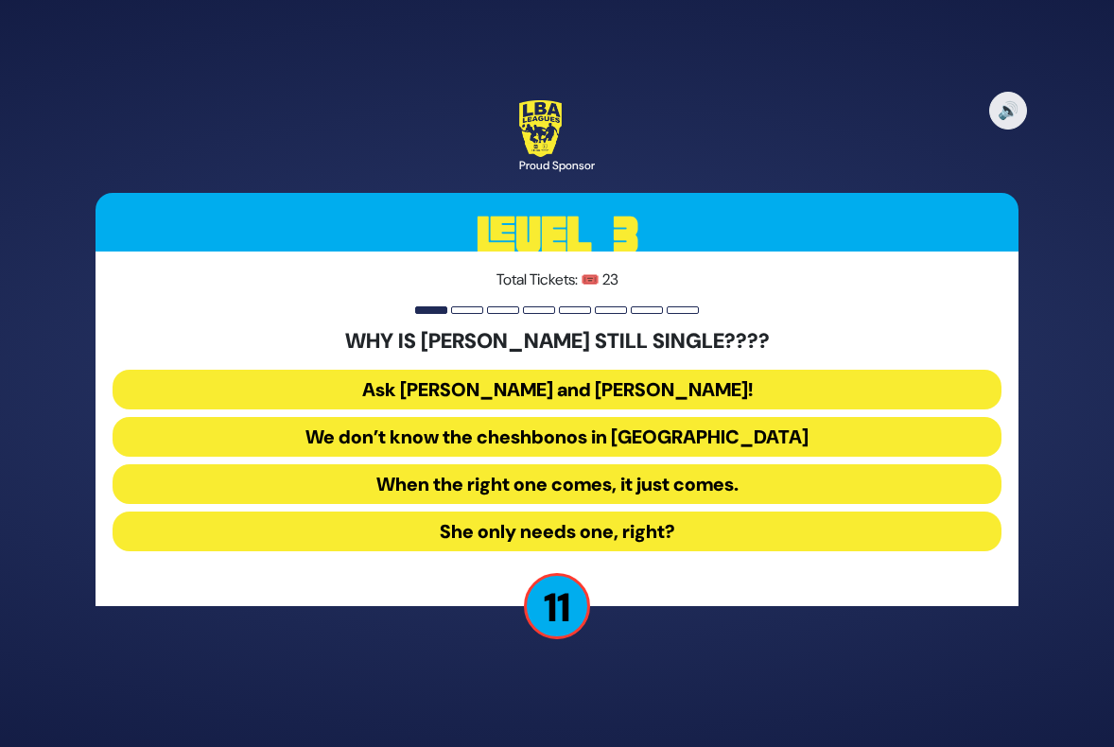
click at [520, 379] on button "Ask [PERSON_NAME] and [PERSON_NAME]!" at bounding box center [557, 390] width 889 height 40
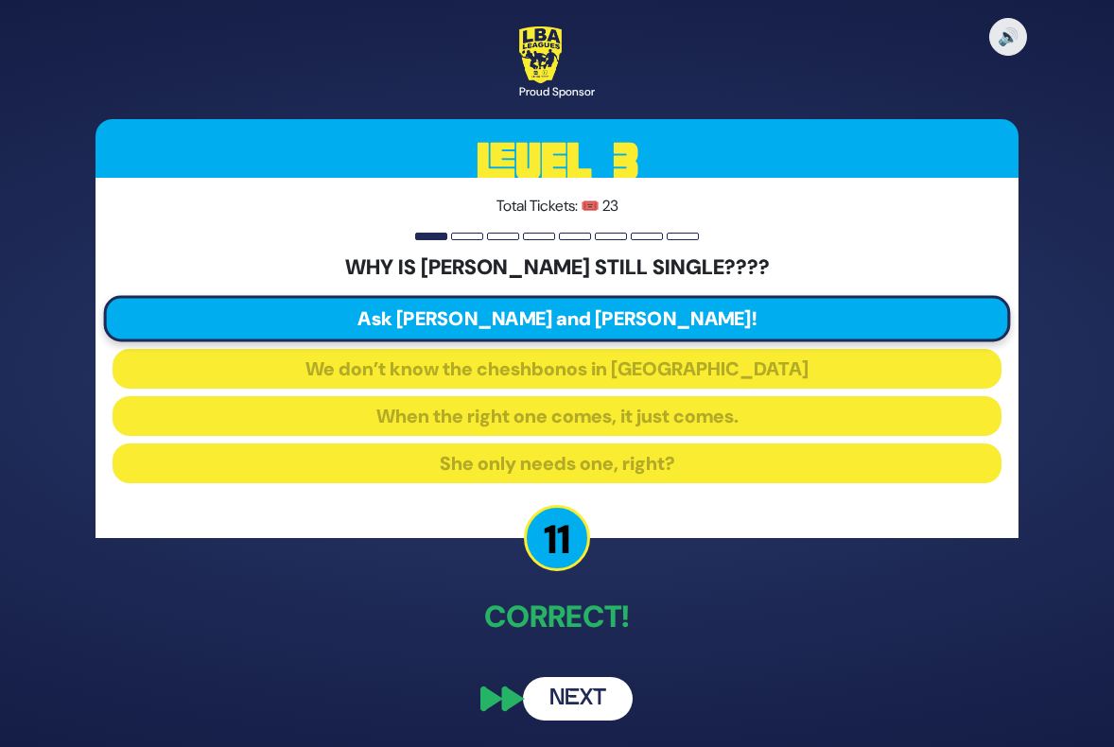
click at [582, 699] on button "Next" at bounding box center [578, 699] width 110 height 44
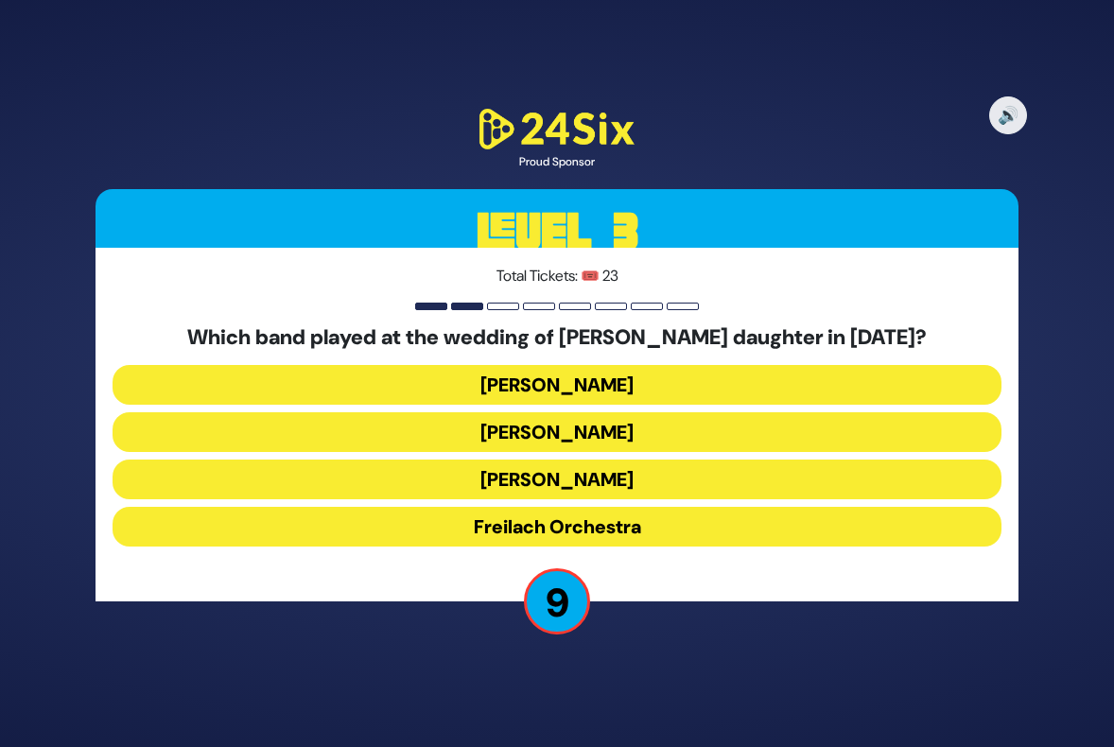
click at [575, 531] on button "Freilach Orchestra" at bounding box center [557, 527] width 889 height 40
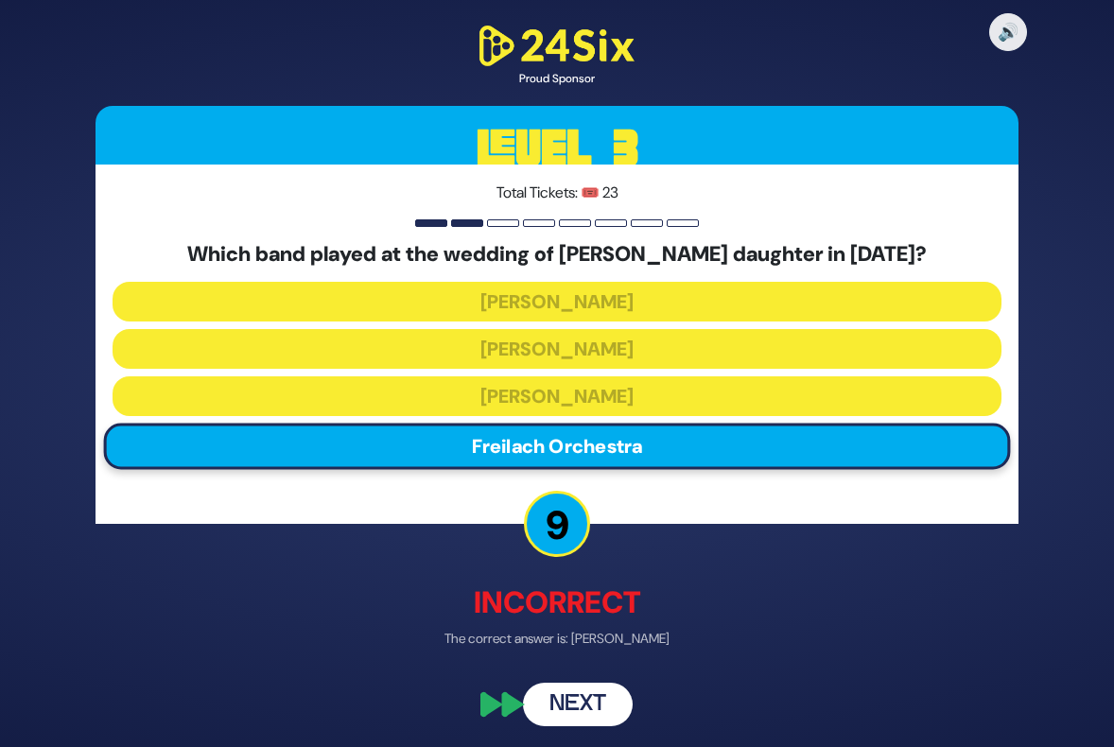
click at [578, 708] on button "Next" at bounding box center [578, 705] width 110 height 44
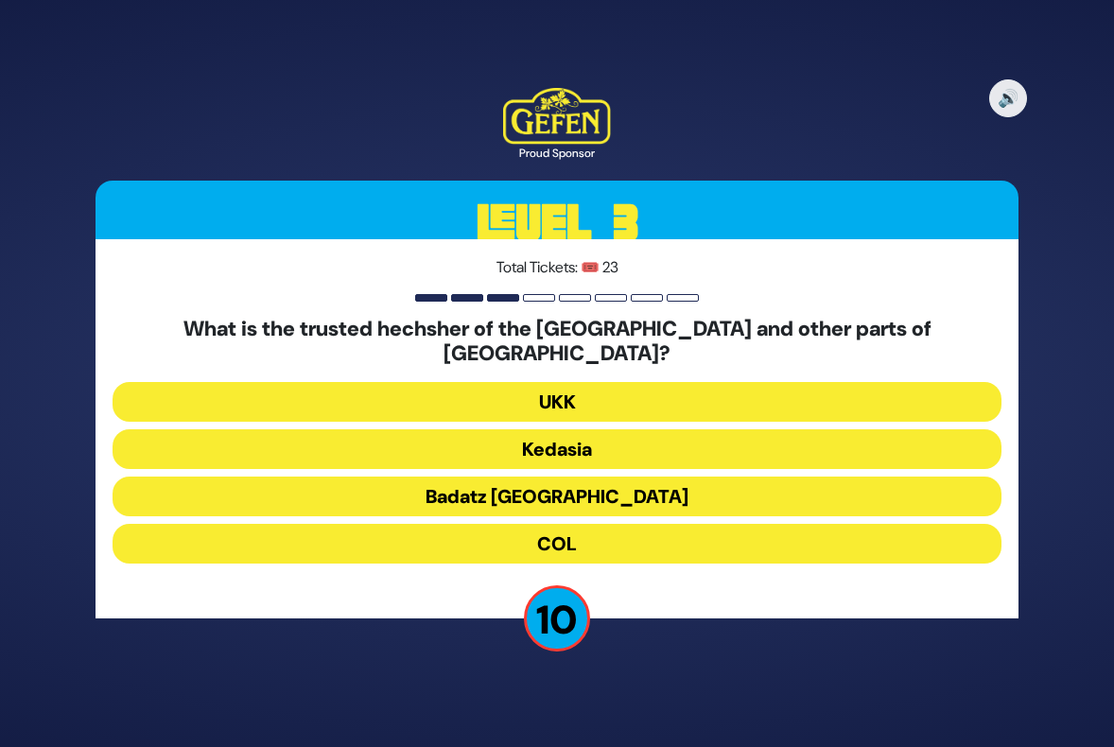
click at [567, 535] on button "COL" at bounding box center [557, 544] width 889 height 40
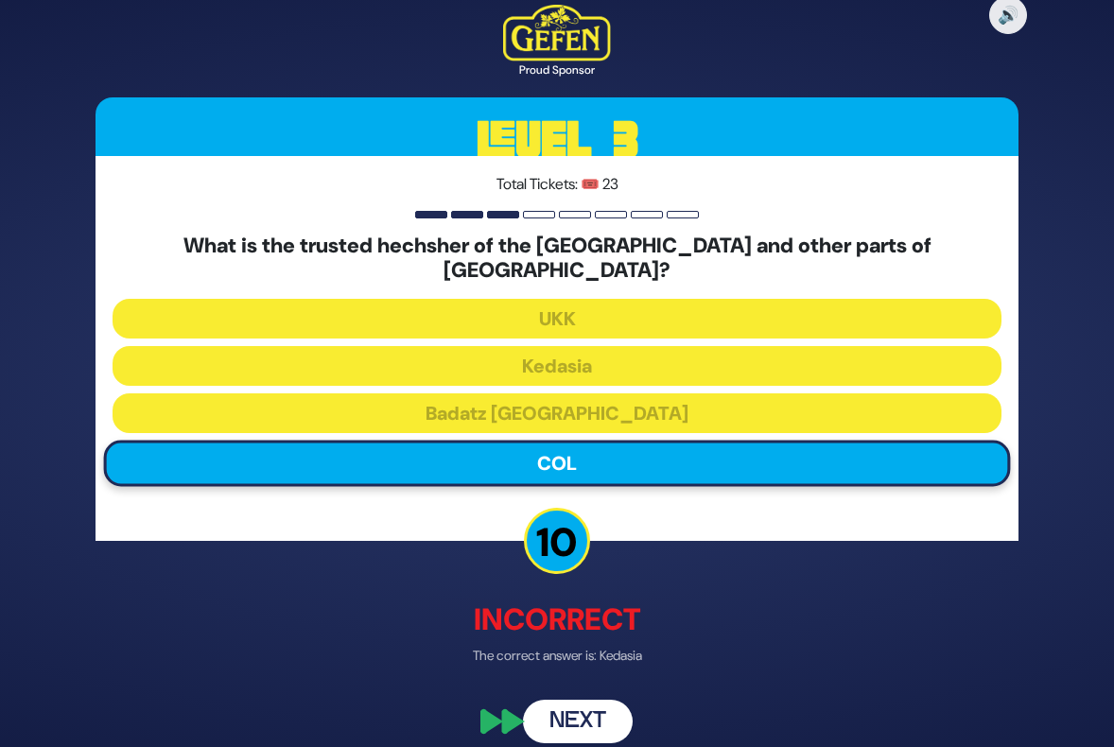
click at [593, 714] on button "Next" at bounding box center [578, 721] width 110 height 44
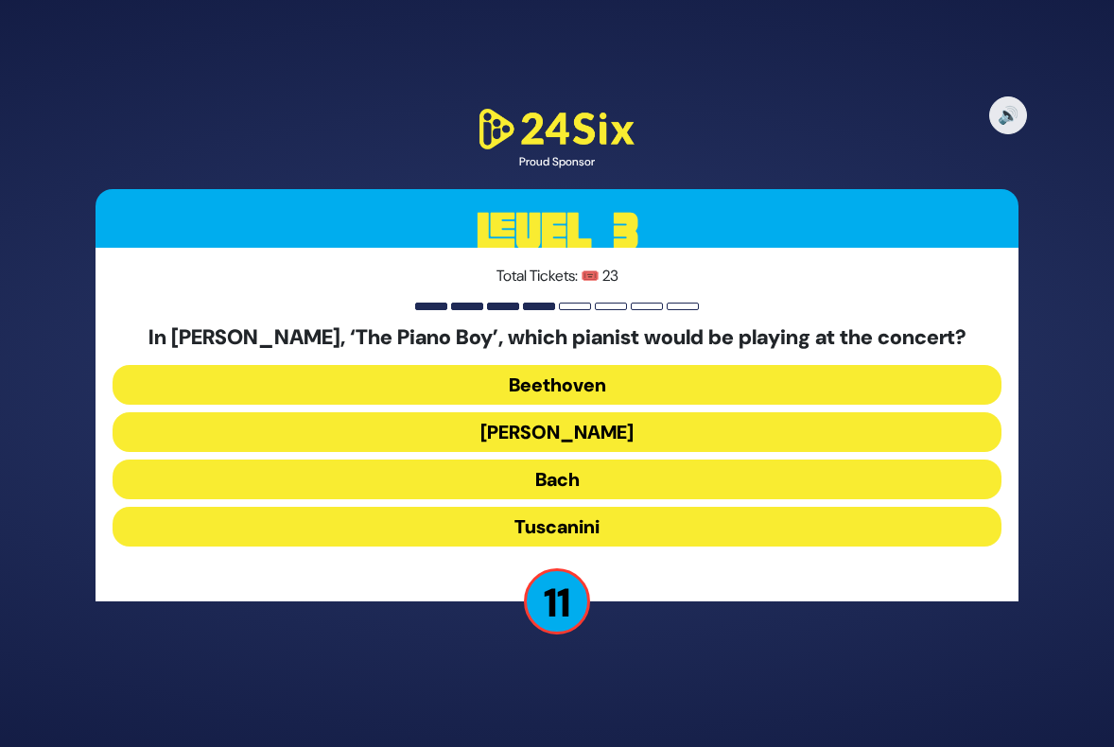
click at [573, 437] on button "[PERSON_NAME]" at bounding box center [557, 432] width 889 height 40
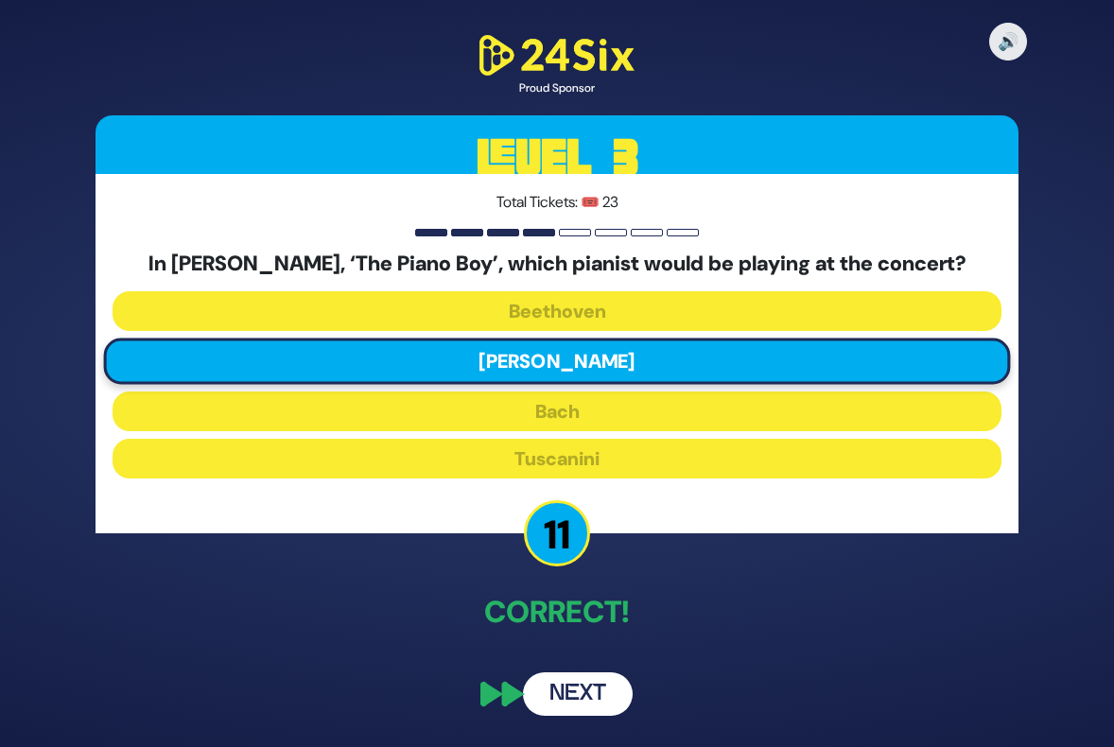
click at [566, 691] on button "Next" at bounding box center [578, 694] width 110 height 44
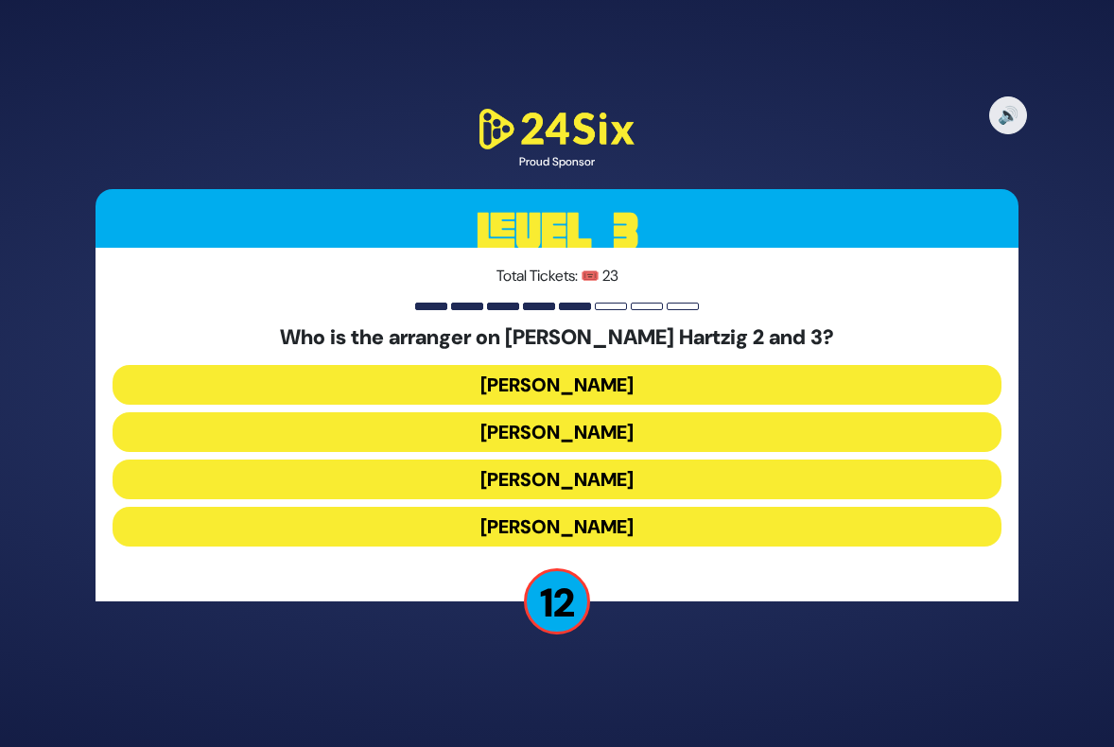
click at [616, 428] on button "[PERSON_NAME]" at bounding box center [557, 432] width 889 height 40
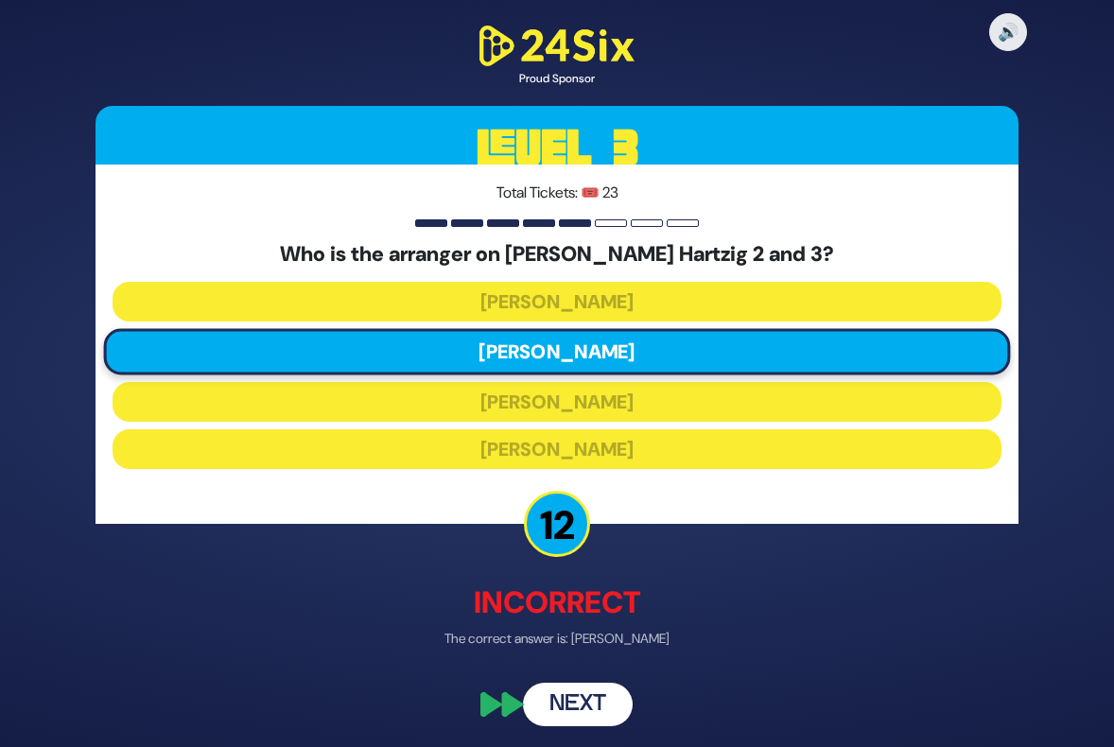
click at [581, 707] on button "Next" at bounding box center [578, 705] width 110 height 44
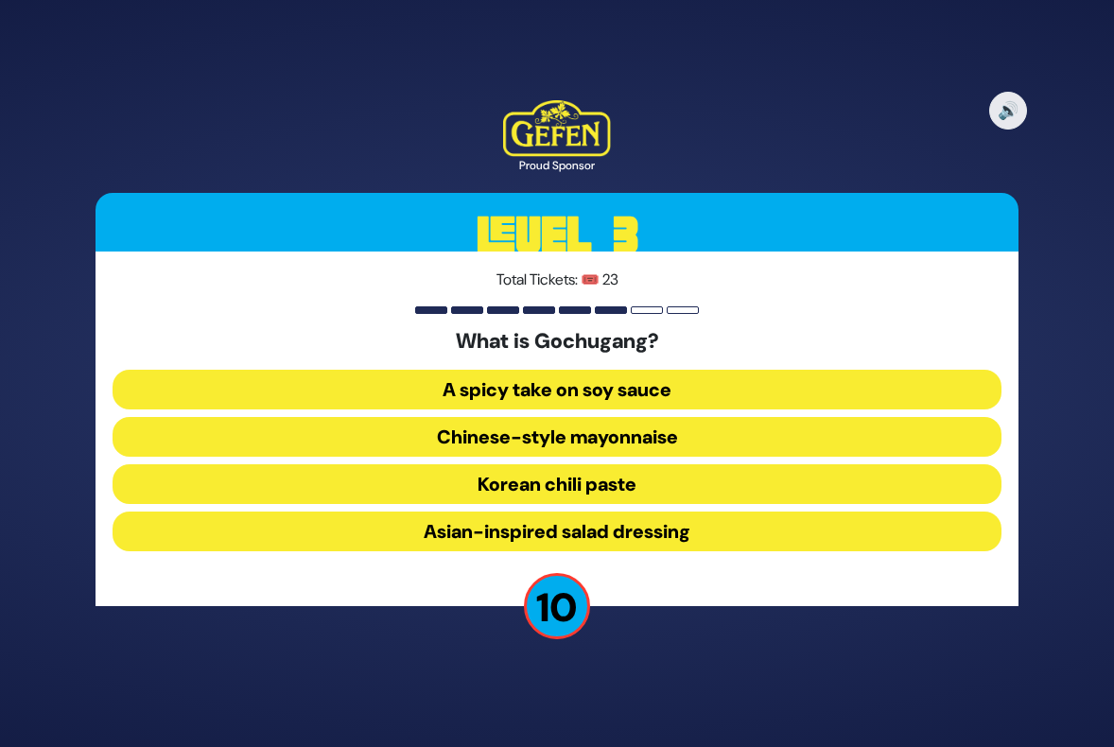
click at [565, 486] on button "Korean chili paste" at bounding box center [557, 484] width 889 height 40
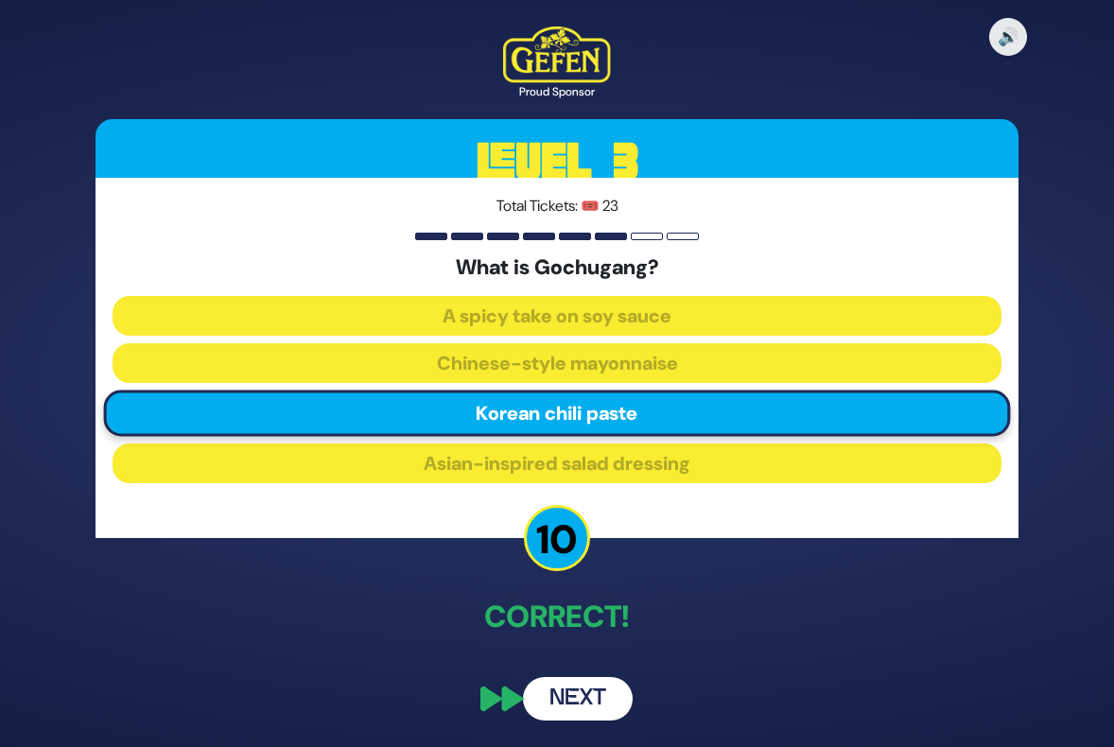
click at [589, 697] on button "Next" at bounding box center [578, 699] width 110 height 44
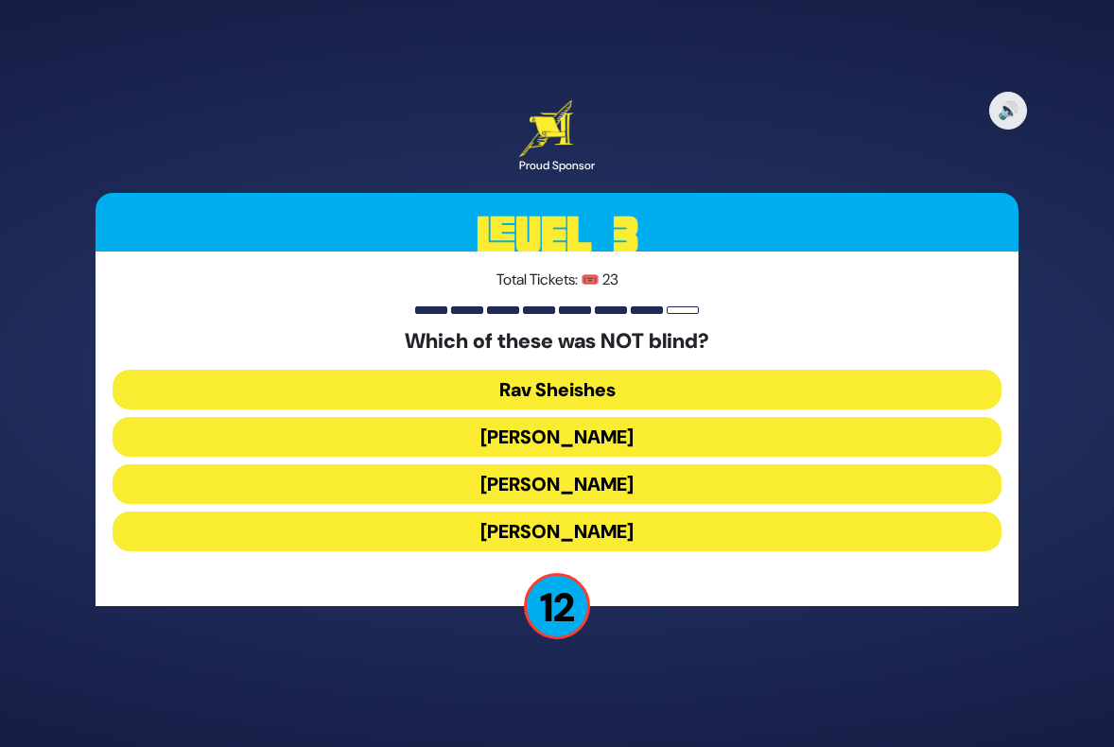
click at [540, 530] on button "[PERSON_NAME]" at bounding box center [557, 532] width 889 height 40
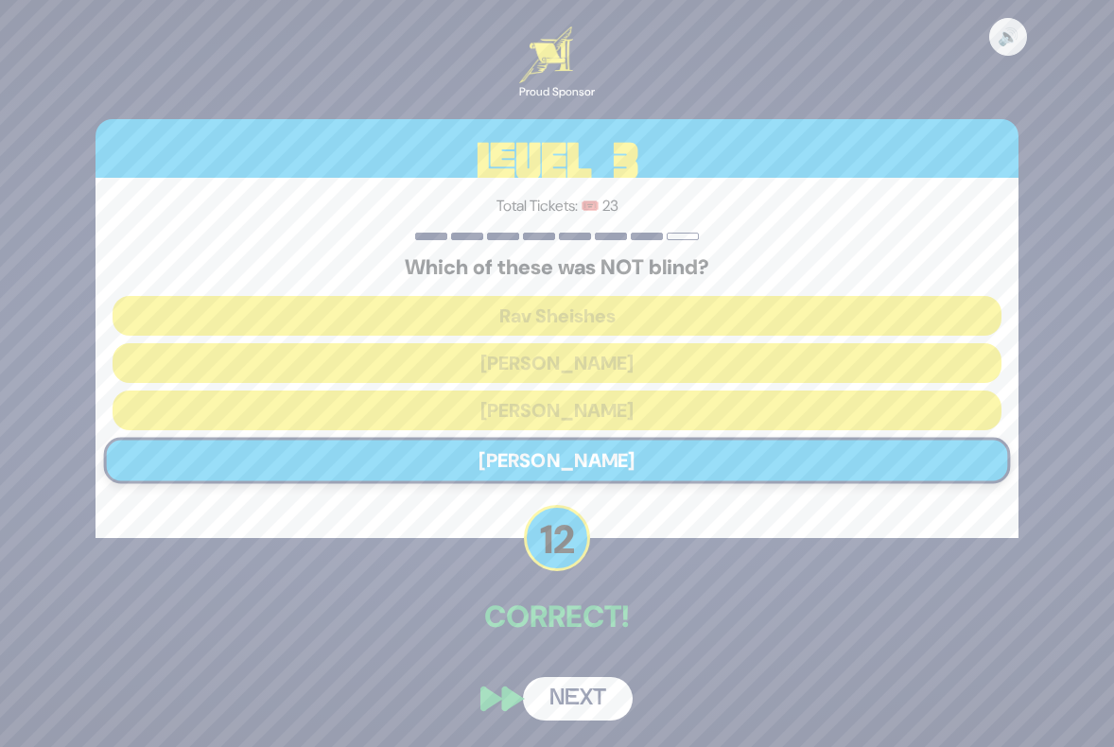
click at [590, 699] on button "Next" at bounding box center [578, 699] width 110 height 44
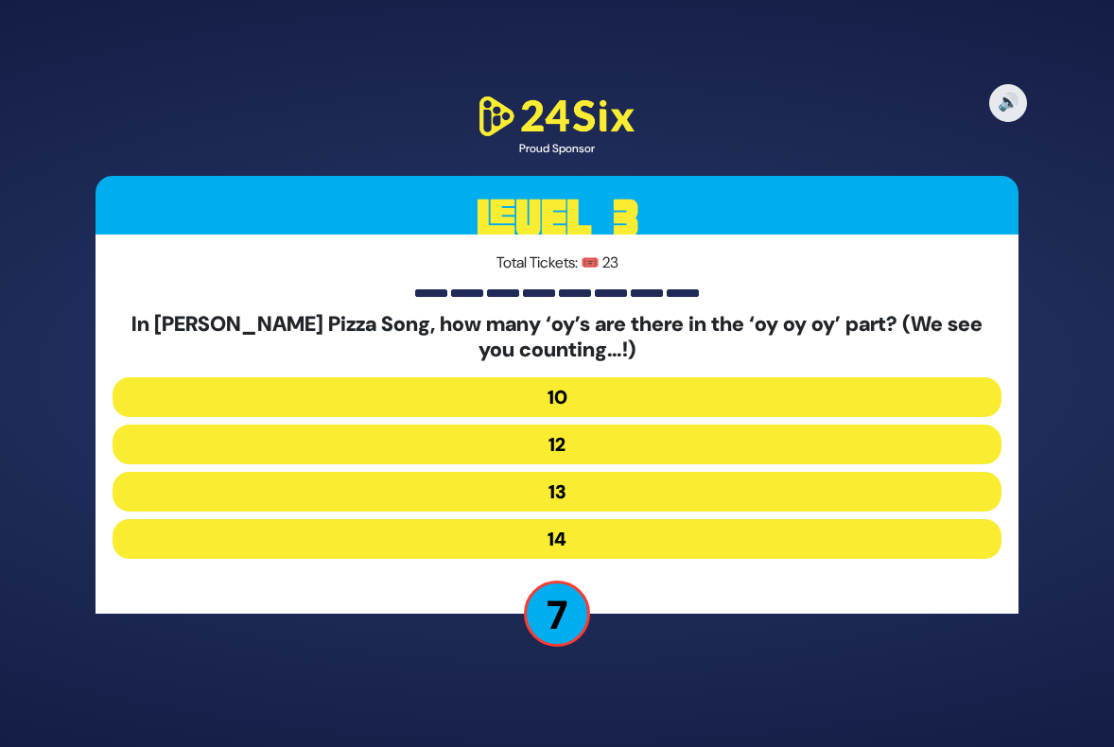
click at [577, 431] on button "12" at bounding box center [557, 445] width 889 height 40
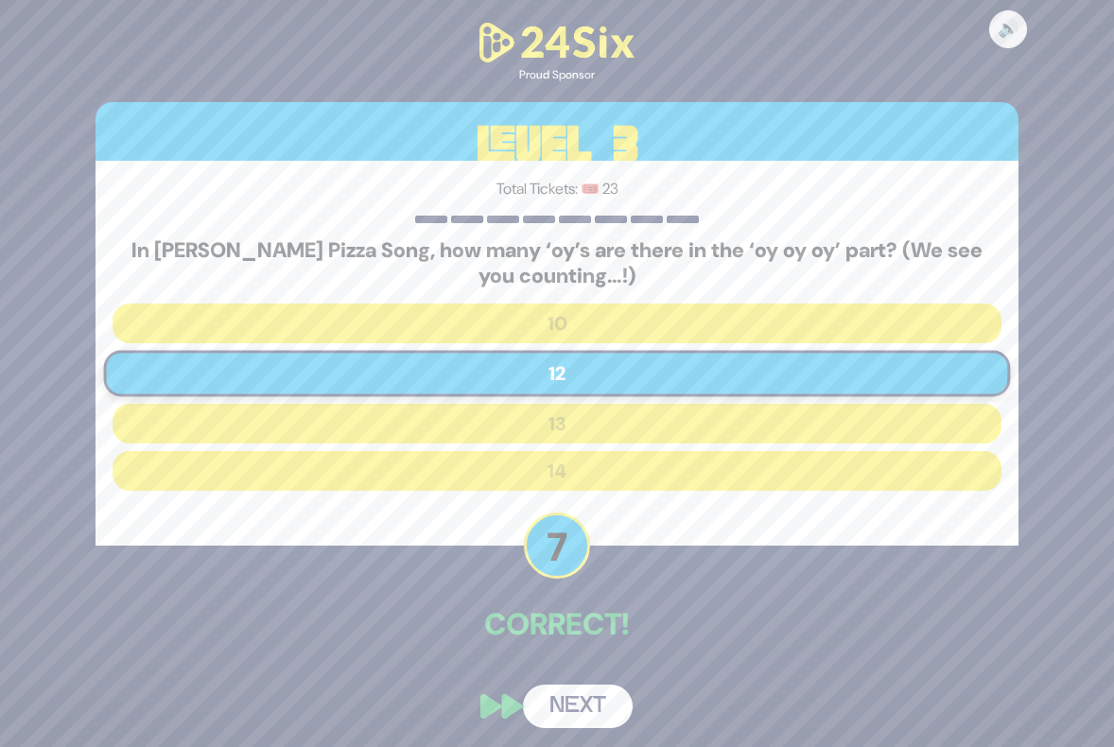
click at [585, 710] on button "Next" at bounding box center [578, 707] width 110 height 44
